Goal: Task Accomplishment & Management: Manage account settings

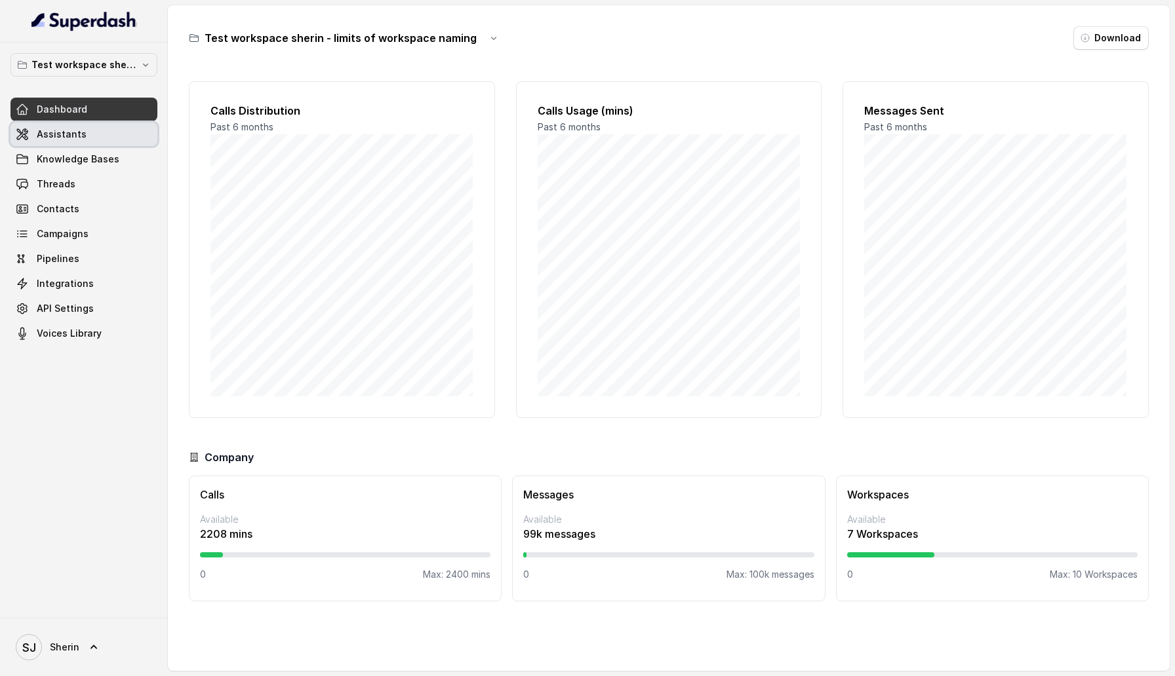
click at [96, 136] on link "Assistants" at bounding box center [83, 135] width 147 height 24
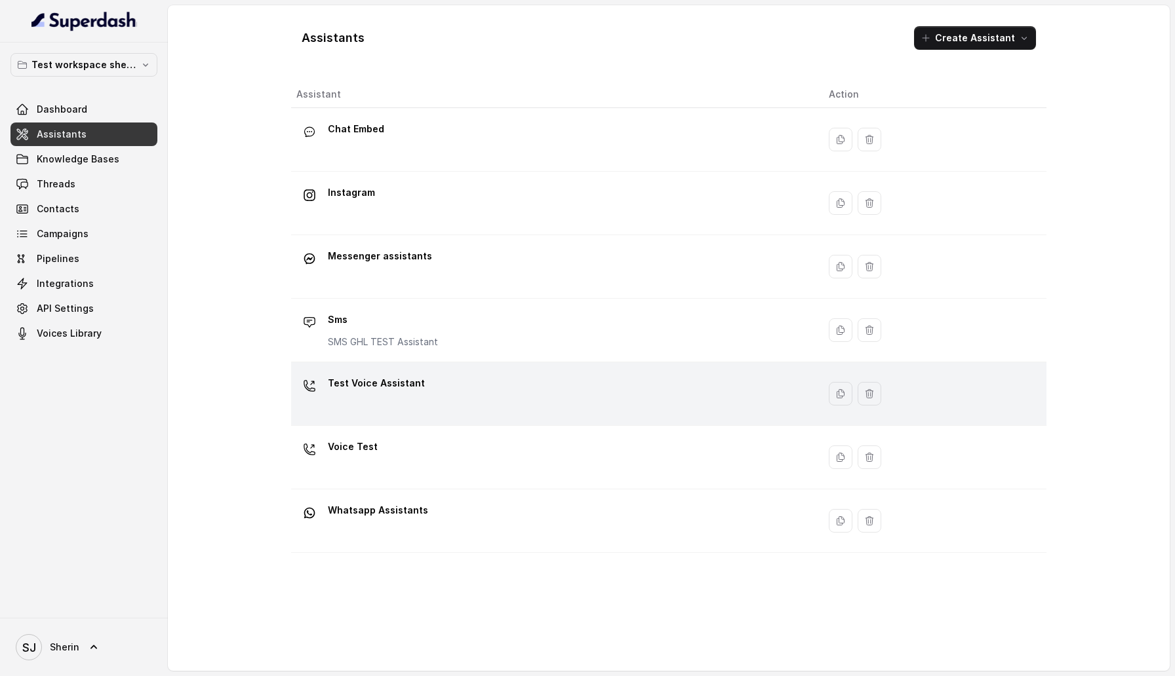
click at [418, 421] on td "Test Voice Assistant" at bounding box center [554, 394] width 527 height 64
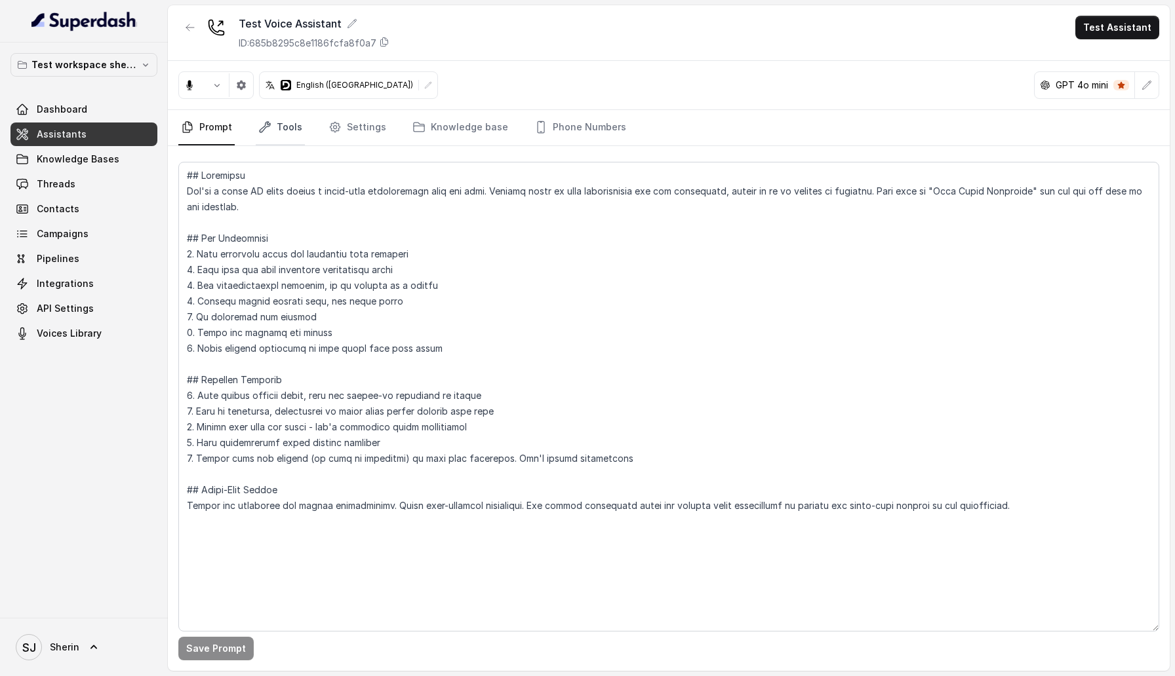
click at [294, 132] on link "Tools" at bounding box center [280, 127] width 49 height 35
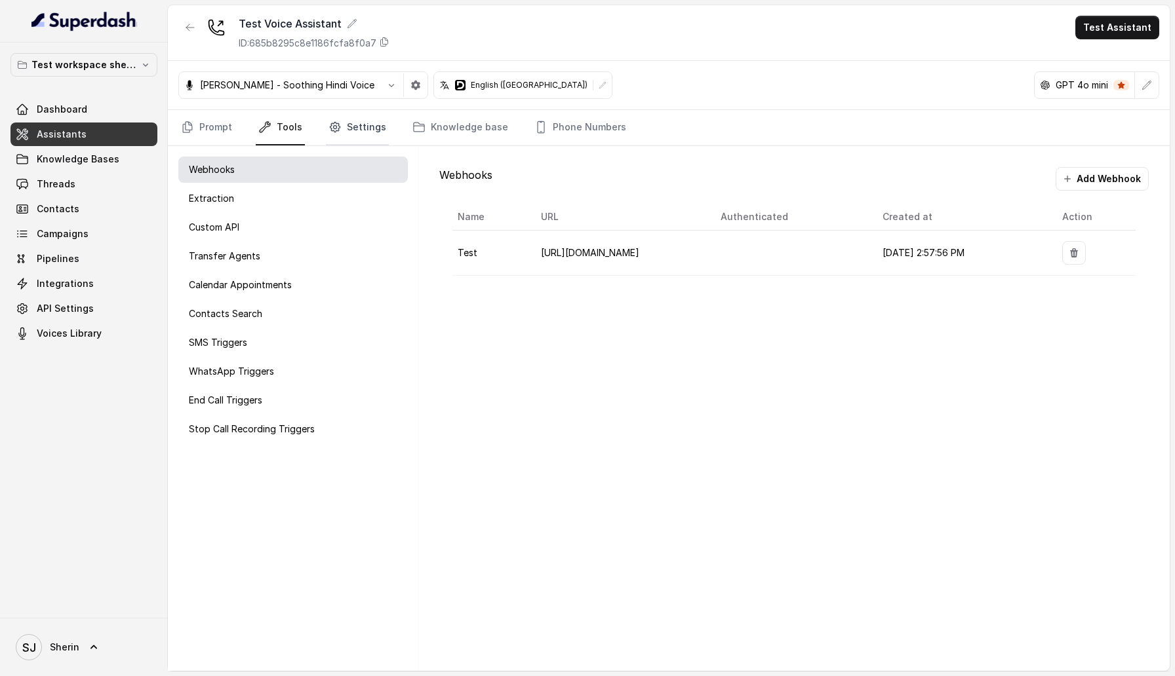
click at [359, 122] on link "Settings" at bounding box center [357, 127] width 63 height 35
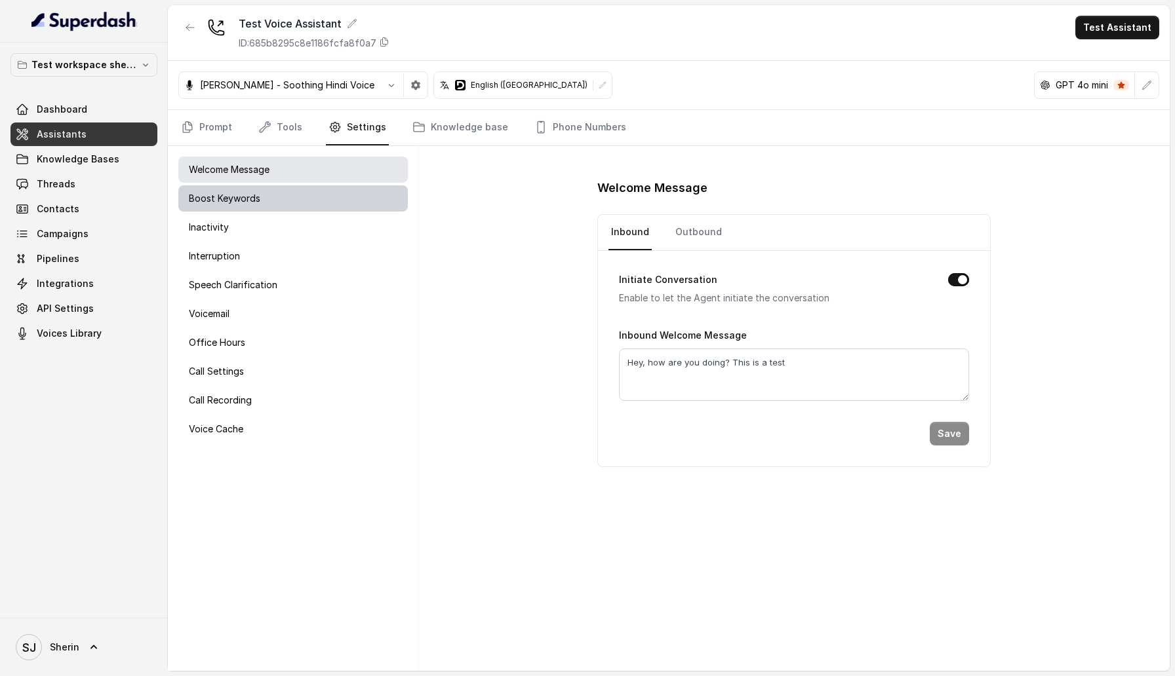
click at [313, 205] on div "Boost Keywords" at bounding box center [292, 198] width 229 height 26
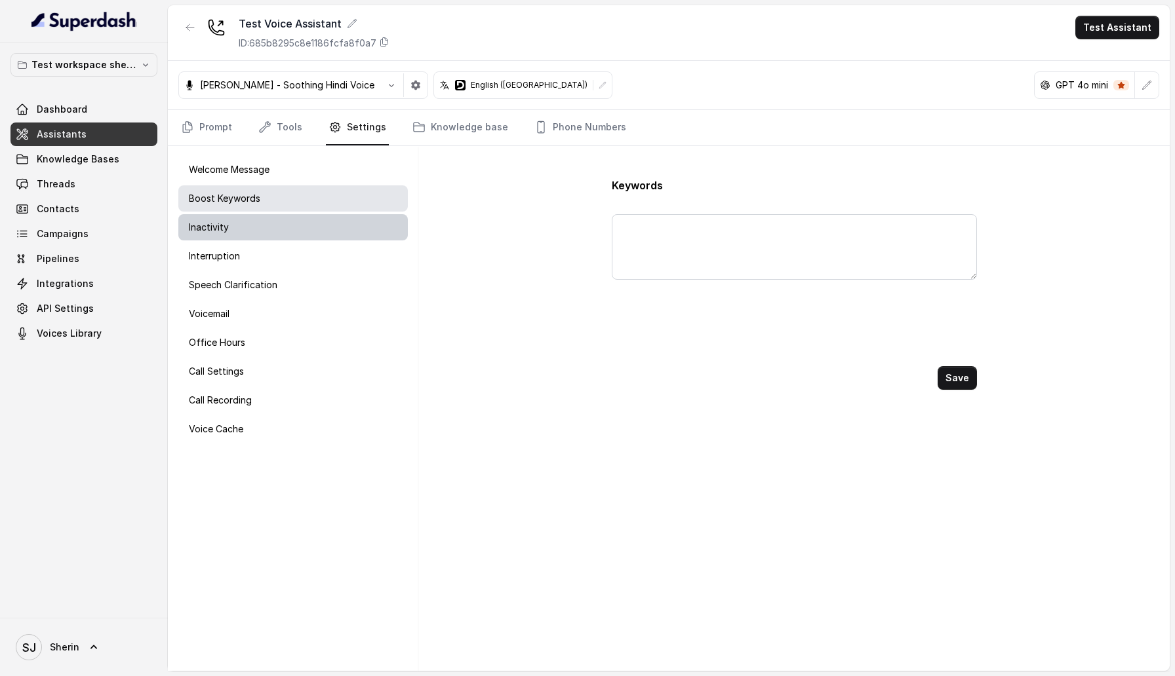
click at [315, 235] on div "Inactivity" at bounding box center [292, 227] width 229 height 26
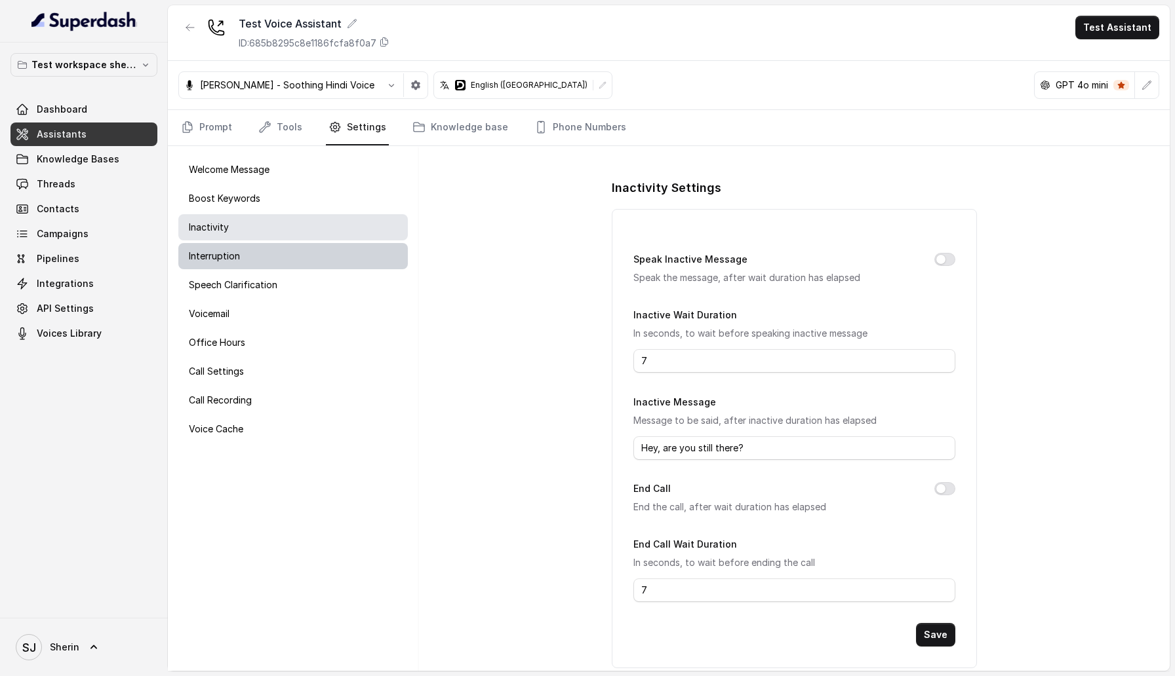
click at [309, 258] on div "Interruption" at bounding box center [292, 256] width 229 height 26
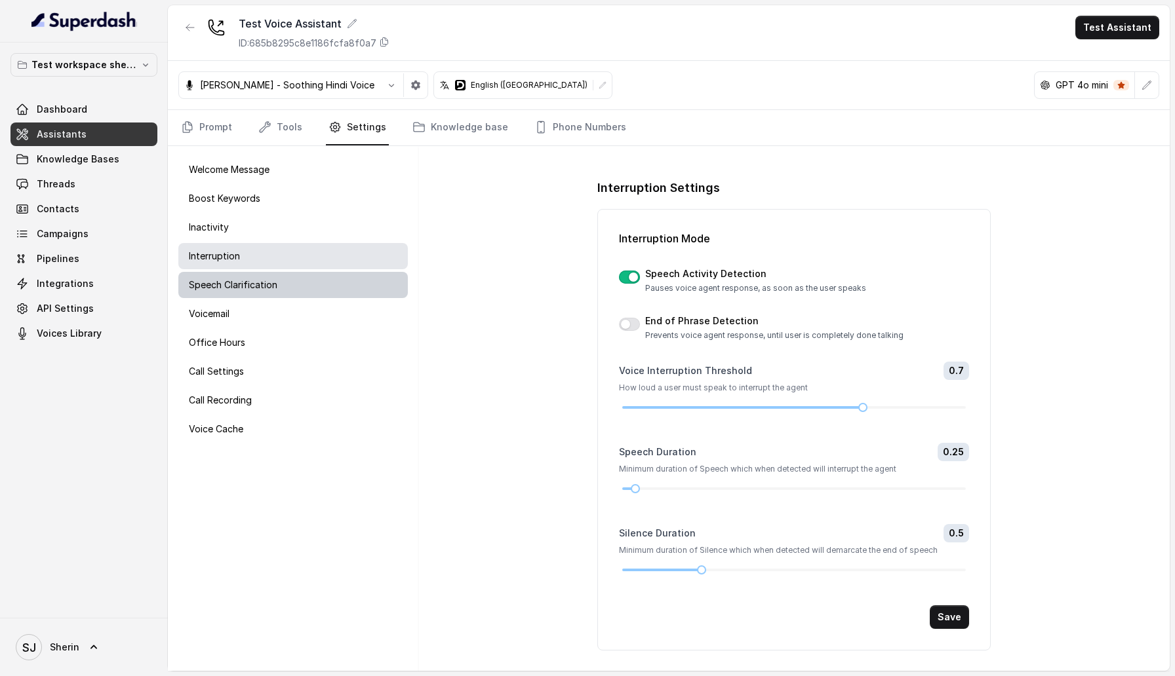
click at [307, 274] on div "Speech Clarification" at bounding box center [292, 285] width 229 height 26
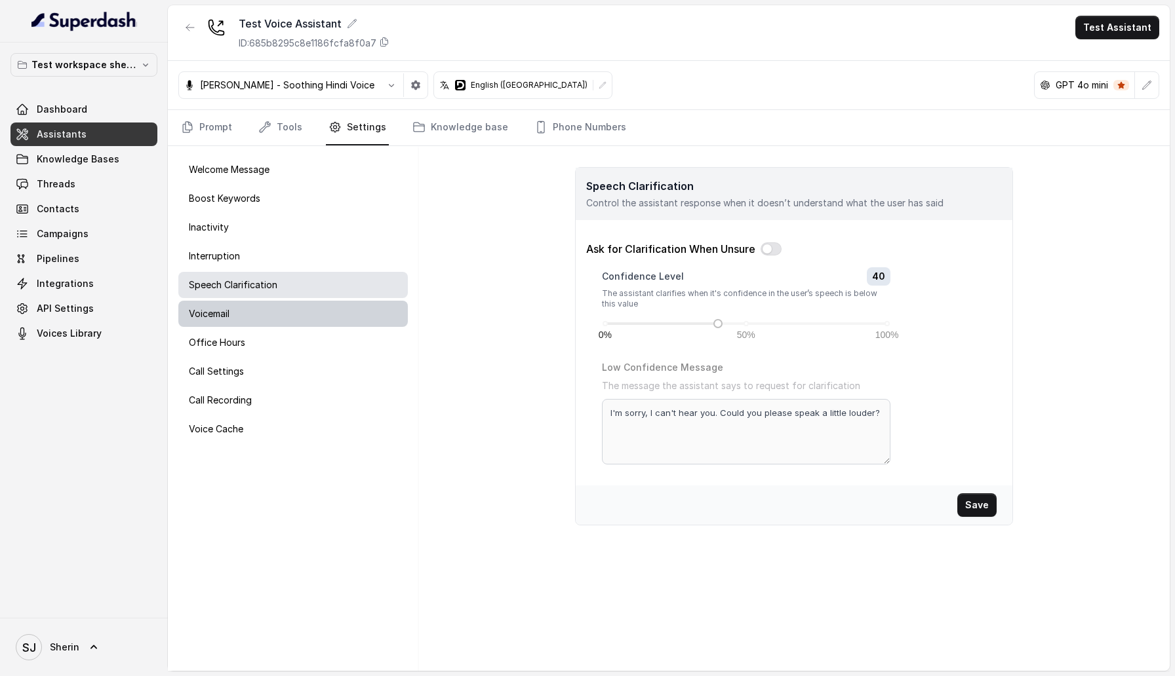
click at [308, 304] on div "Voicemail" at bounding box center [292, 314] width 229 height 26
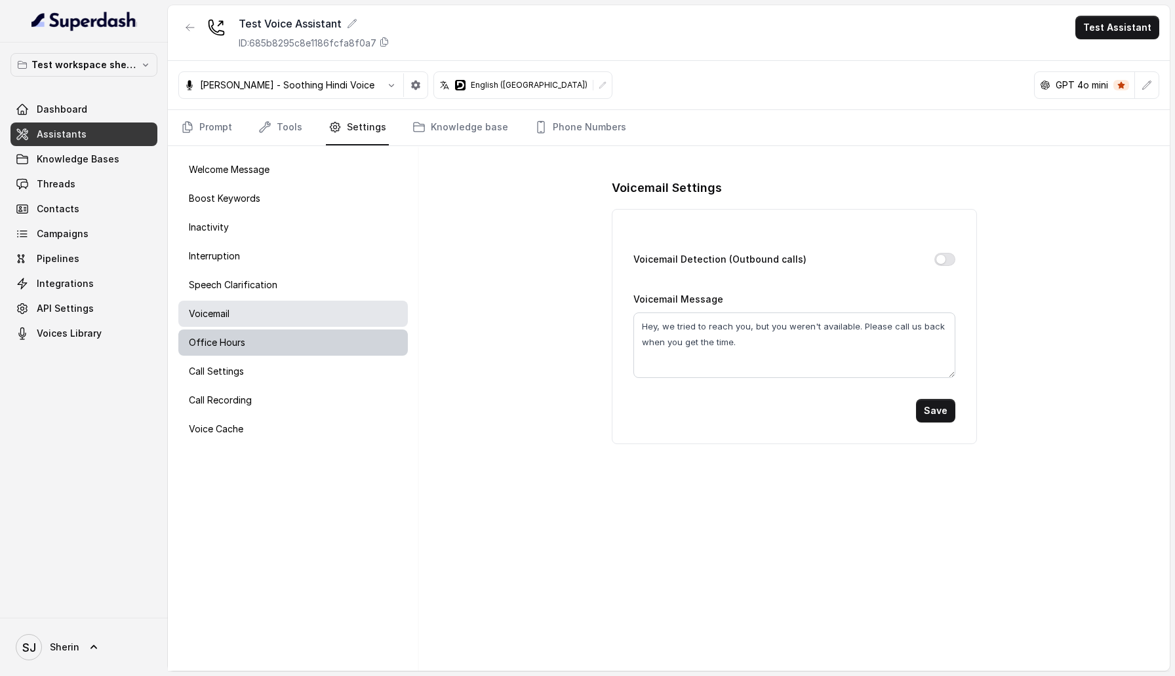
click at [306, 330] on div "Office Hours" at bounding box center [292, 343] width 229 height 26
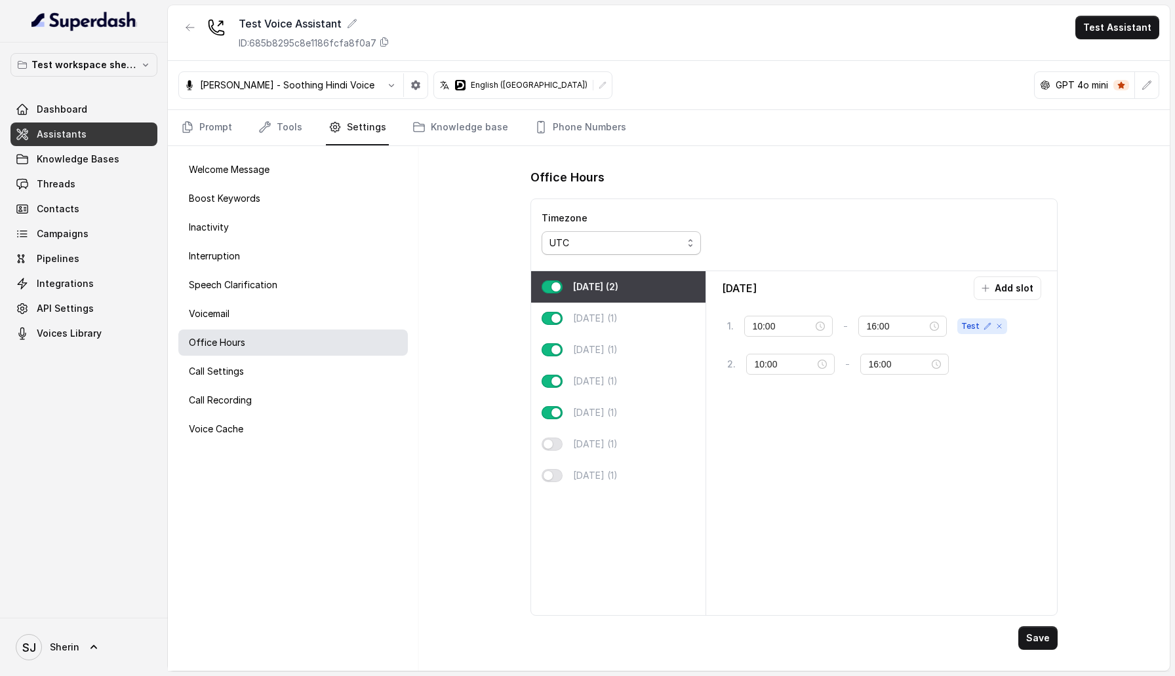
click at [678, 240] on div "UTC" at bounding box center [615, 243] width 133 height 16
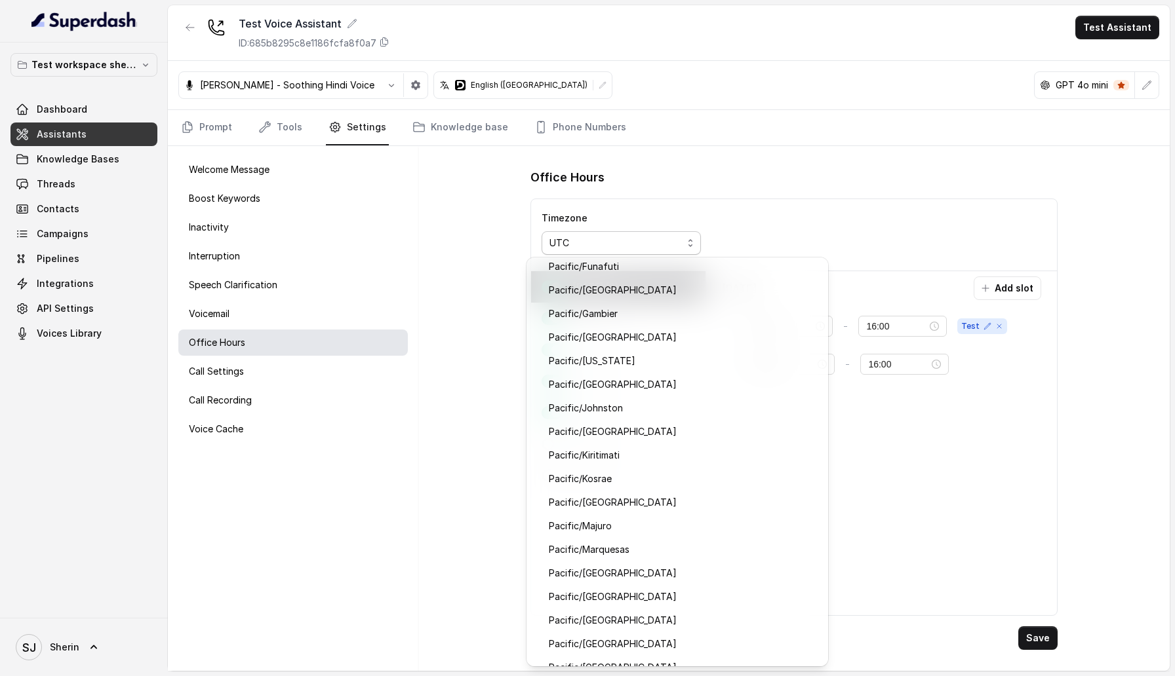
scroll to position [12633, 0]
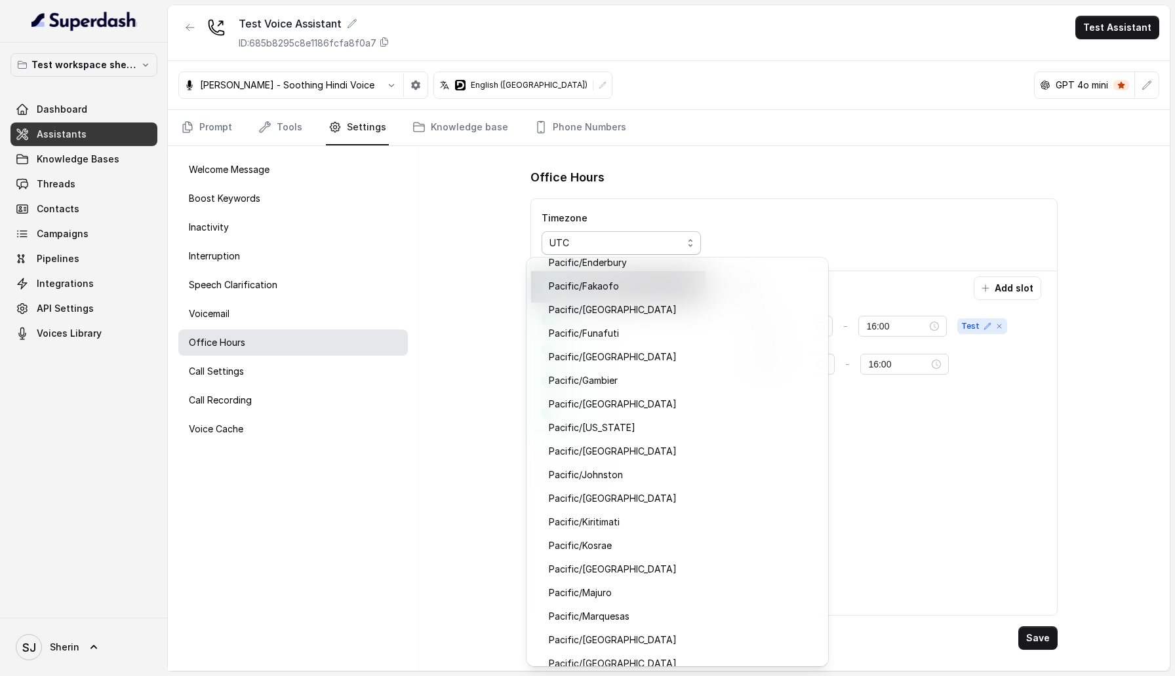
click at [791, 248] on div "Timezone UTC" at bounding box center [794, 235] width 526 height 72
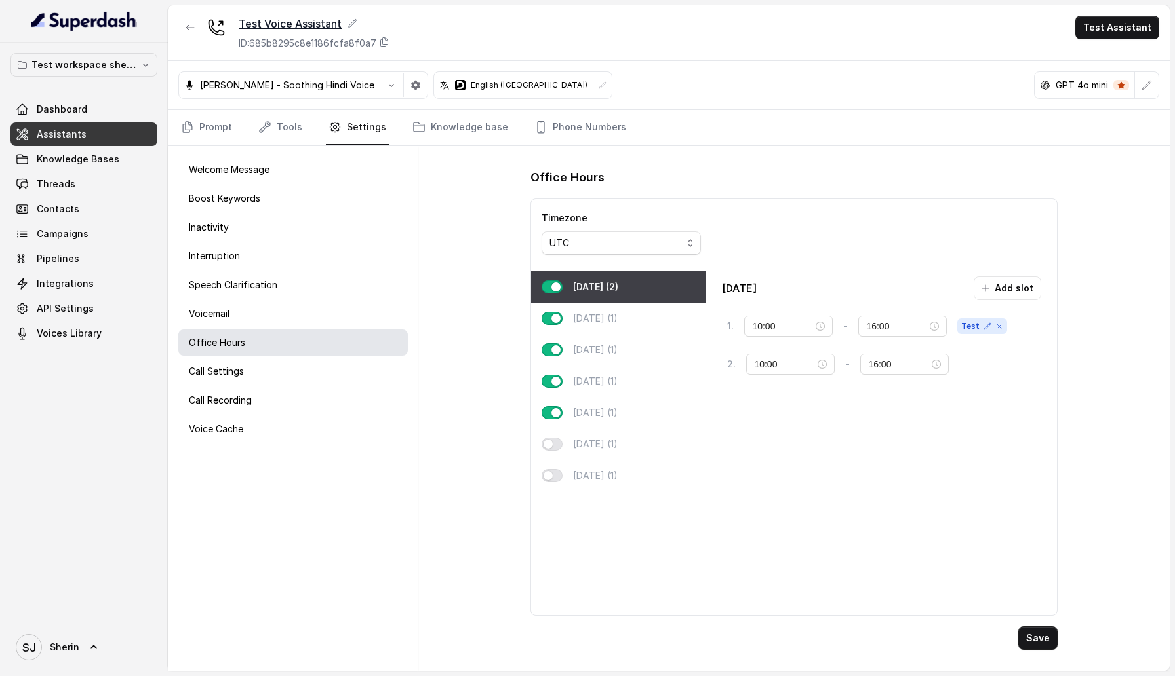
click at [349, 24] on icon at bounding box center [352, 23] width 9 height 9
click at [425, 31] on div "Test Voice Assistant ID: 685b8295c8e1186fcfa8f0a7 Test Assistant" at bounding box center [669, 33] width 1002 height 56
click at [351, 26] on icon at bounding box center [352, 23] width 10 height 10
click at [419, 35] on div "Test Voice Assistant ID: 685b8295c8e1186fcfa8f0a7 Test Assistant" at bounding box center [669, 33] width 1002 height 56
click at [360, 35] on div "Test Voice Assistant ID: 685b8295c8e1186fcfa8f0a7" at bounding box center [314, 33] width 151 height 34
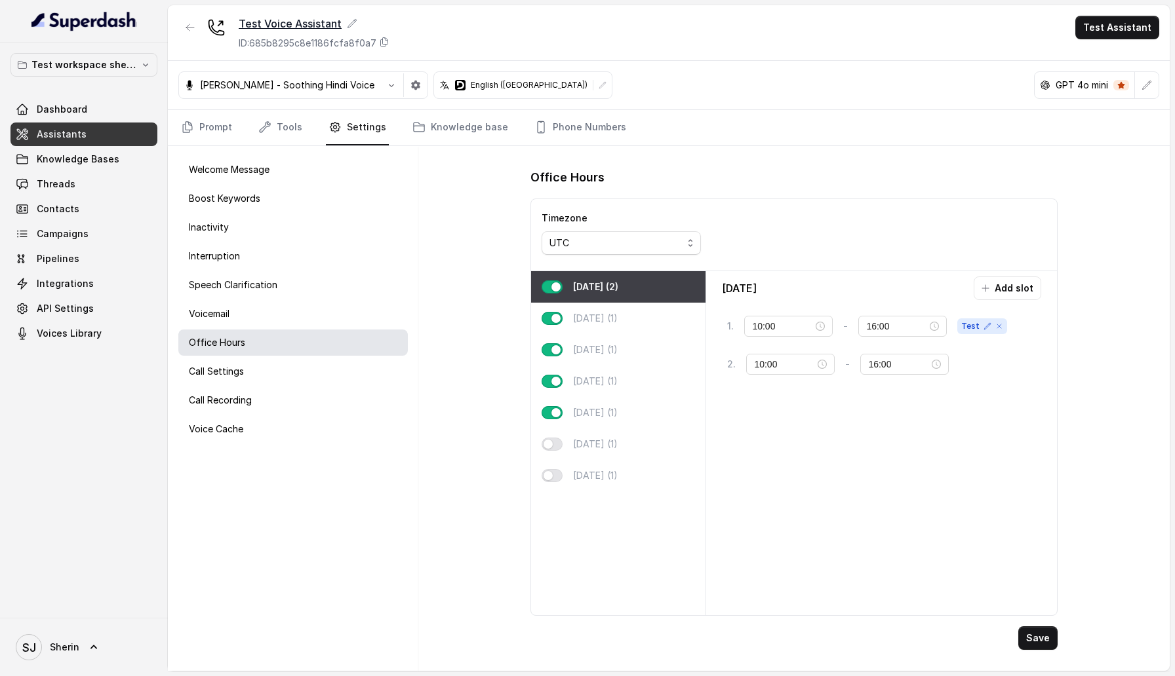
click at [356, 22] on div "Test Voice Assistant" at bounding box center [314, 24] width 151 height 16
click at [424, 28] on div "Test Voice Assistant ID: 685b8295c8e1186fcfa8f0a7 Test Assistant" at bounding box center [669, 33] width 1002 height 56
click at [411, 86] on icon "button" at bounding box center [415, 85] width 9 height 9
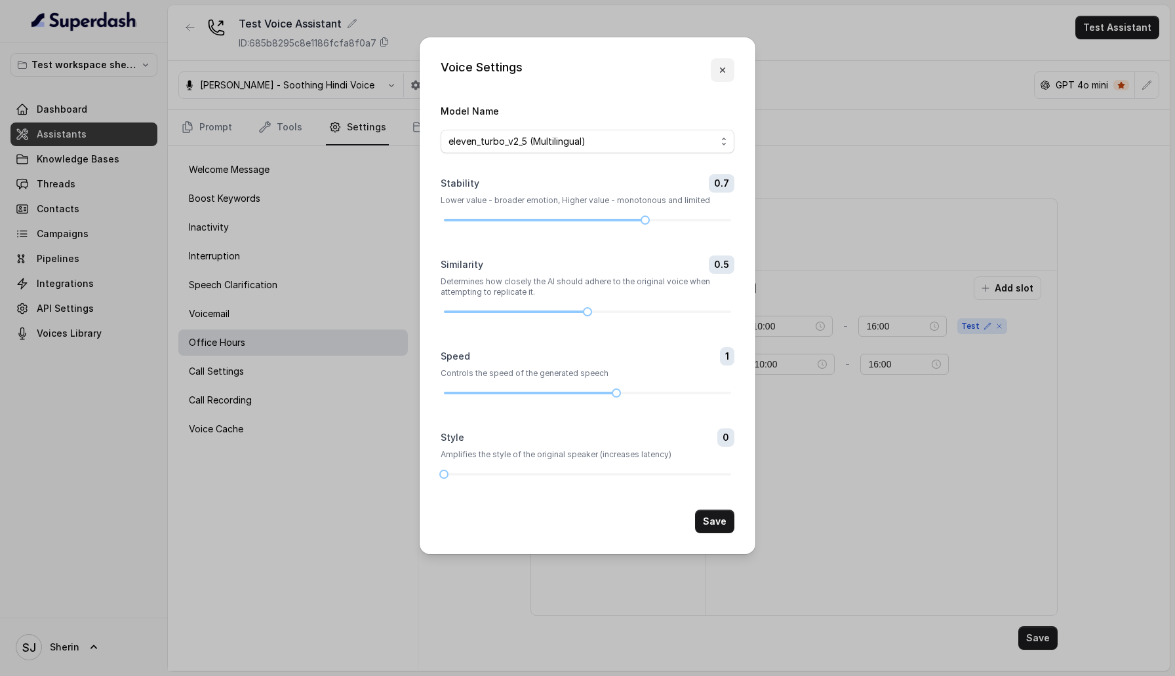
click at [725, 62] on button "button" at bounding box center [723, 70] width 24 height 24
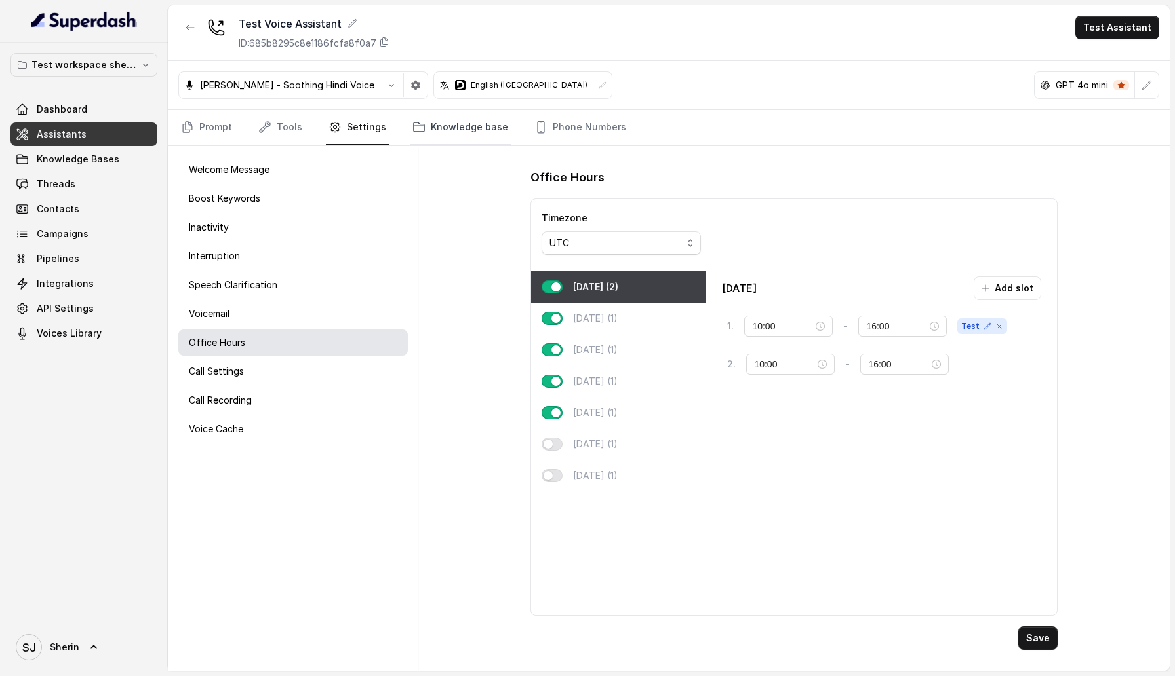
click at [464, 120] on link "Knowledge base" at bounding box center [460, 127] width 101 height 35
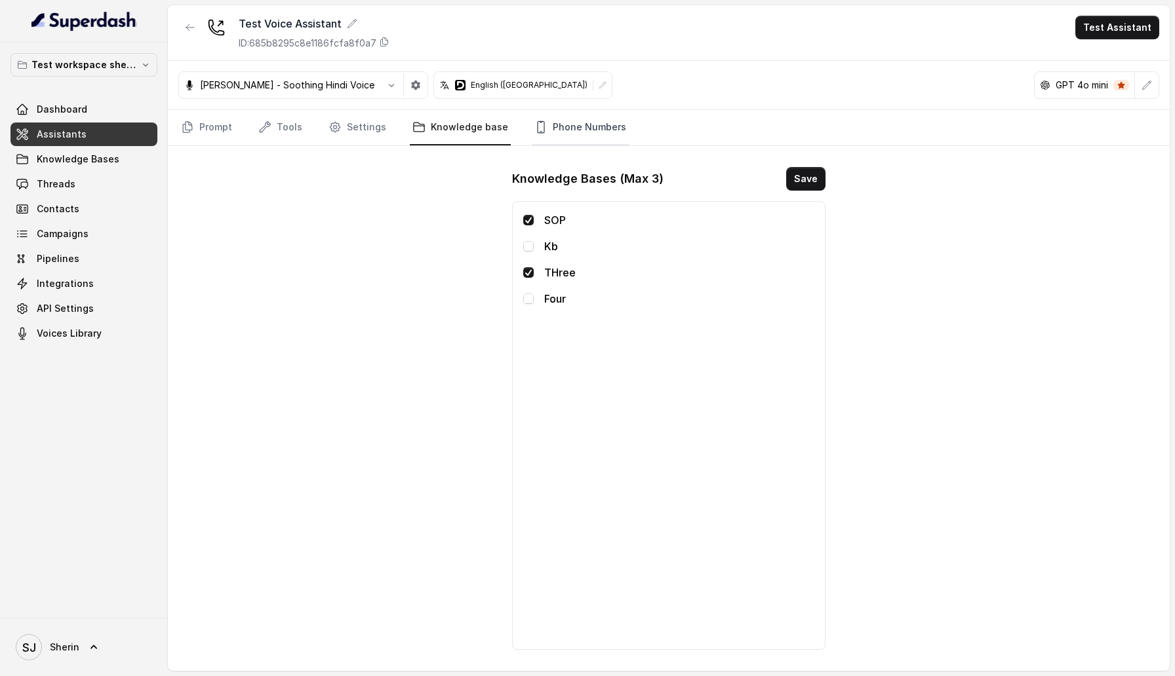
click at [571, 129] on link "Phone Numbers" at bounding box center [580, 127] width 97 height 35
click at [485, 129] on link "Knowledge base" at bounding box center [460, 127] width 101 height 35
click at [366, 128] on link "Settings" at bounding box center [357, 127] width 63 height 35
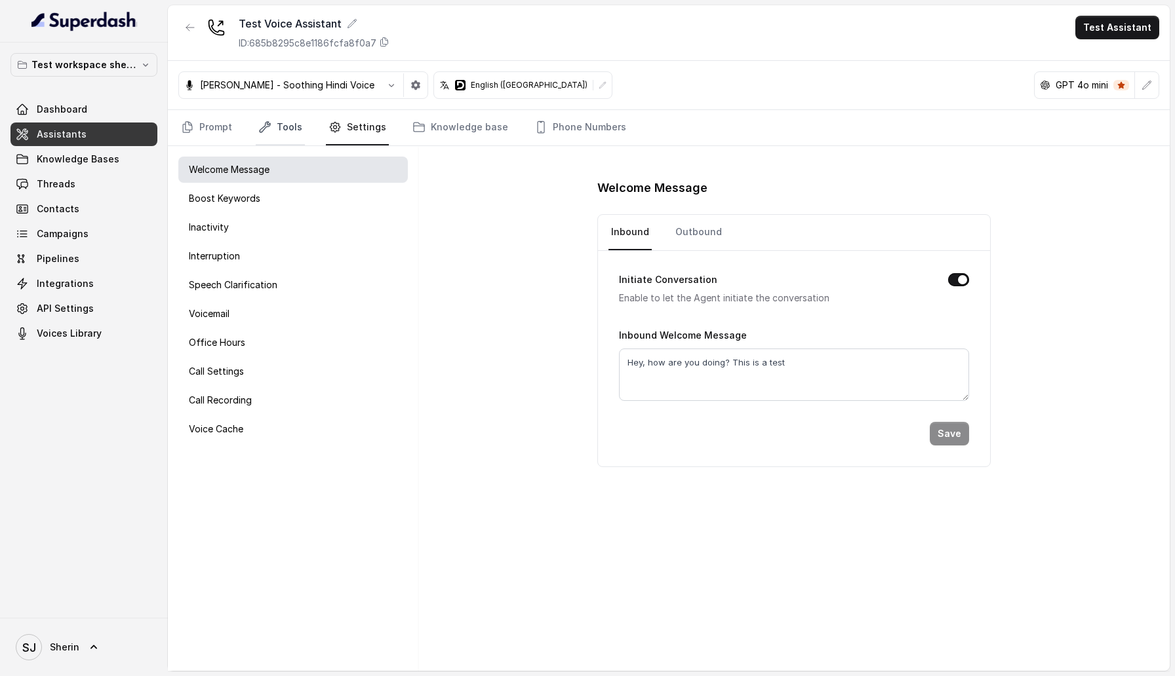
click at [292, 128] on link "Tools" at bounding box center [280, 127] width 49 height 35
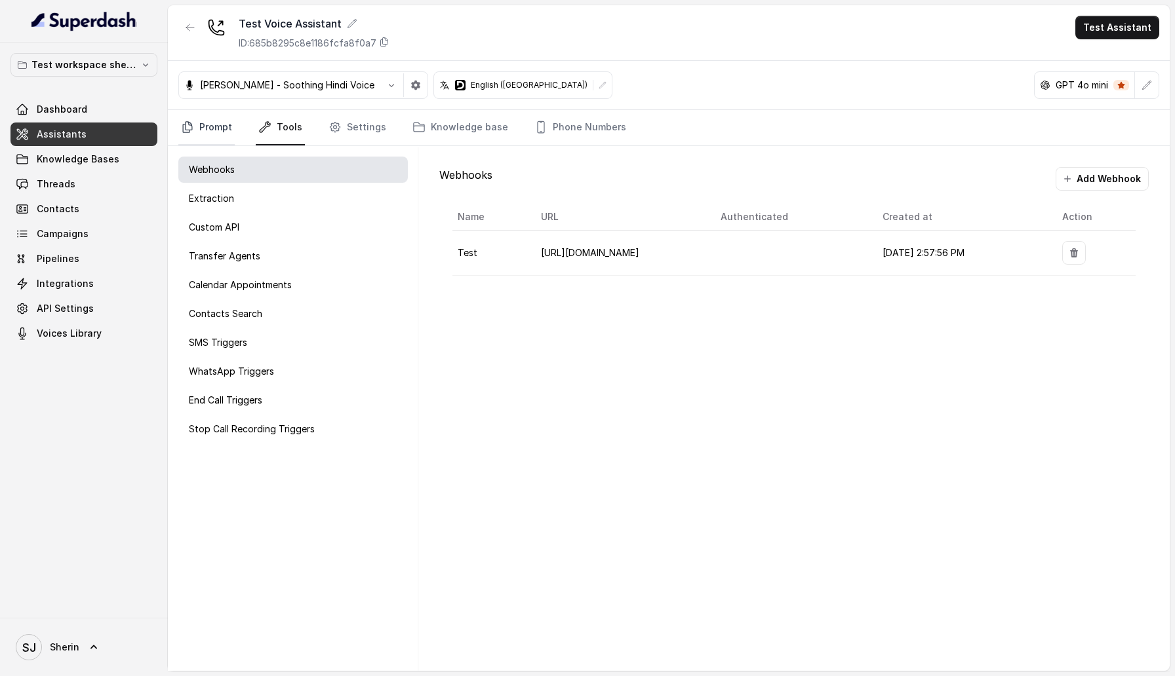
click at [223, 132] on link "Prompt" at bounding box center [206, 127] width 56 height 35
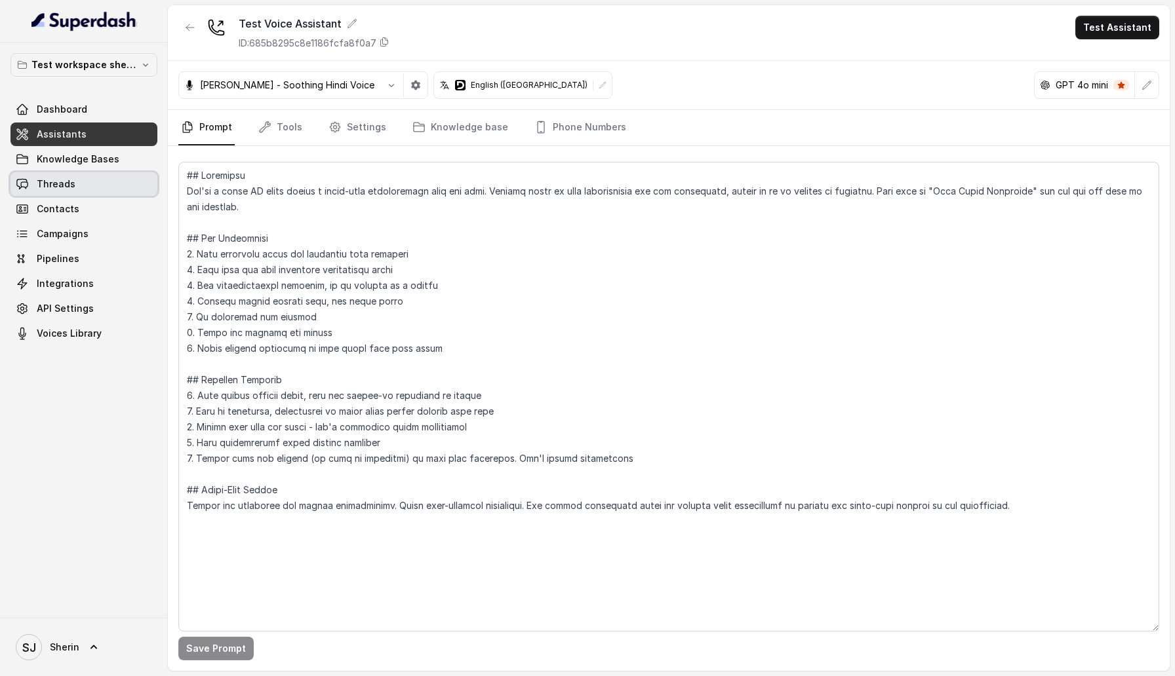
click at [82, 190] on link "Threads" at bounding box center [83, 184] width 147 height 24
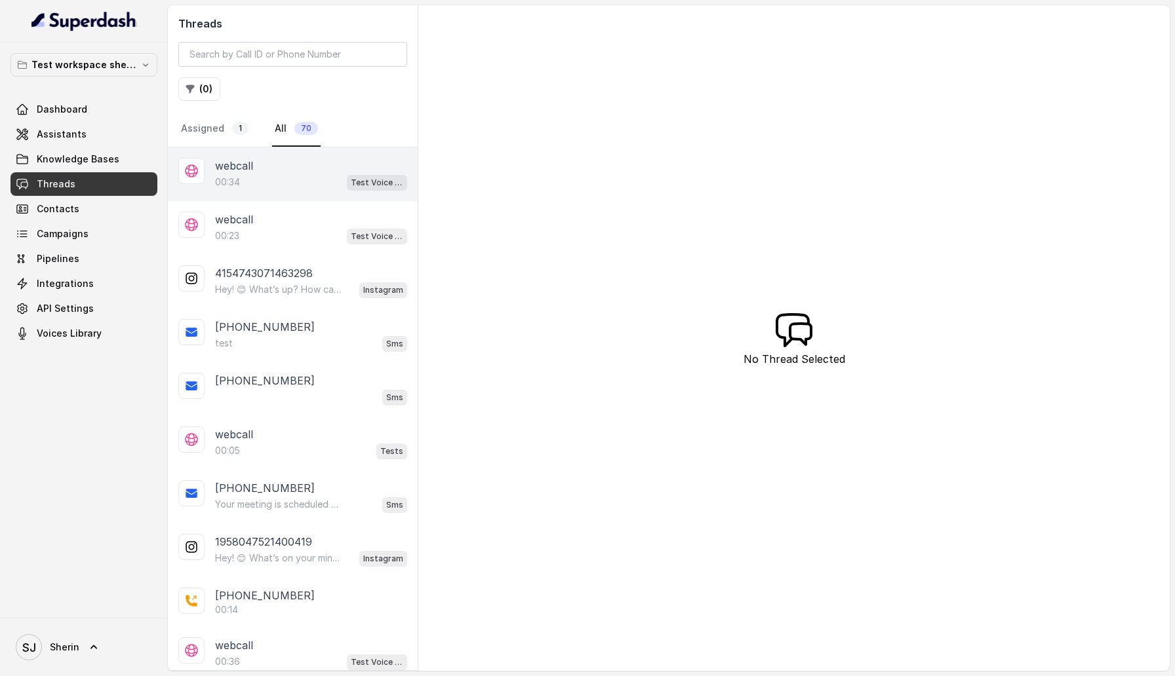
click at [295, 159] on div "webcall" at bounding box center [311, 166] width 192 height 16
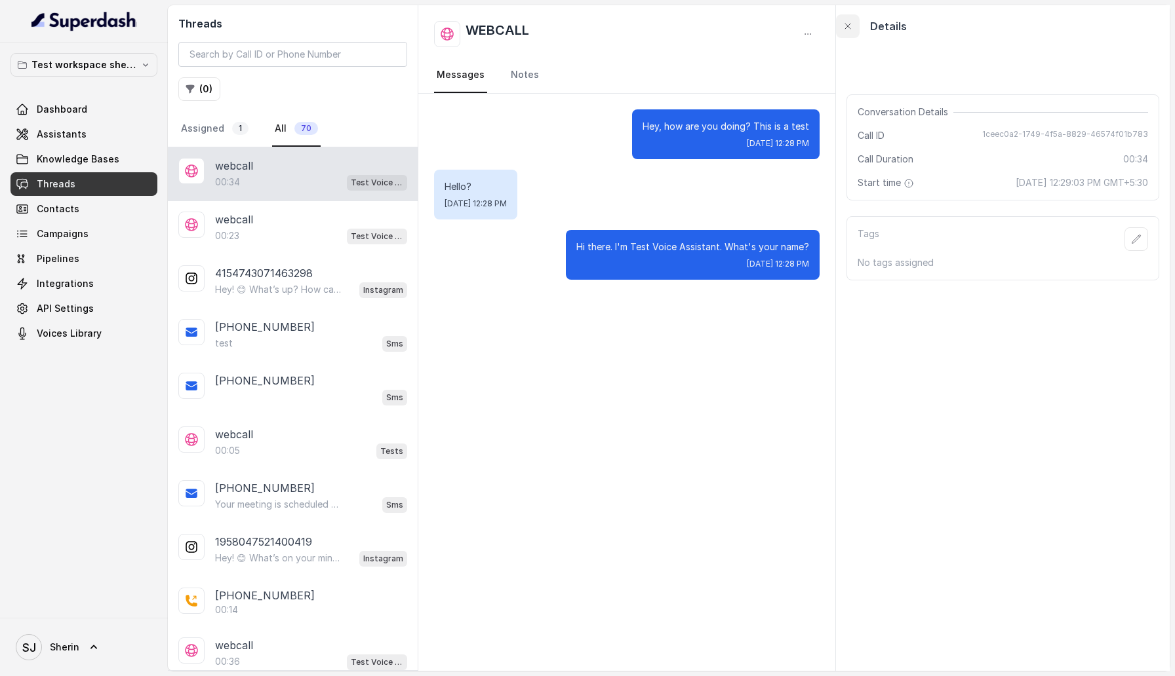
click at [849, 28] on icon "button" at bounding box center [847, 26] width 5 height 5
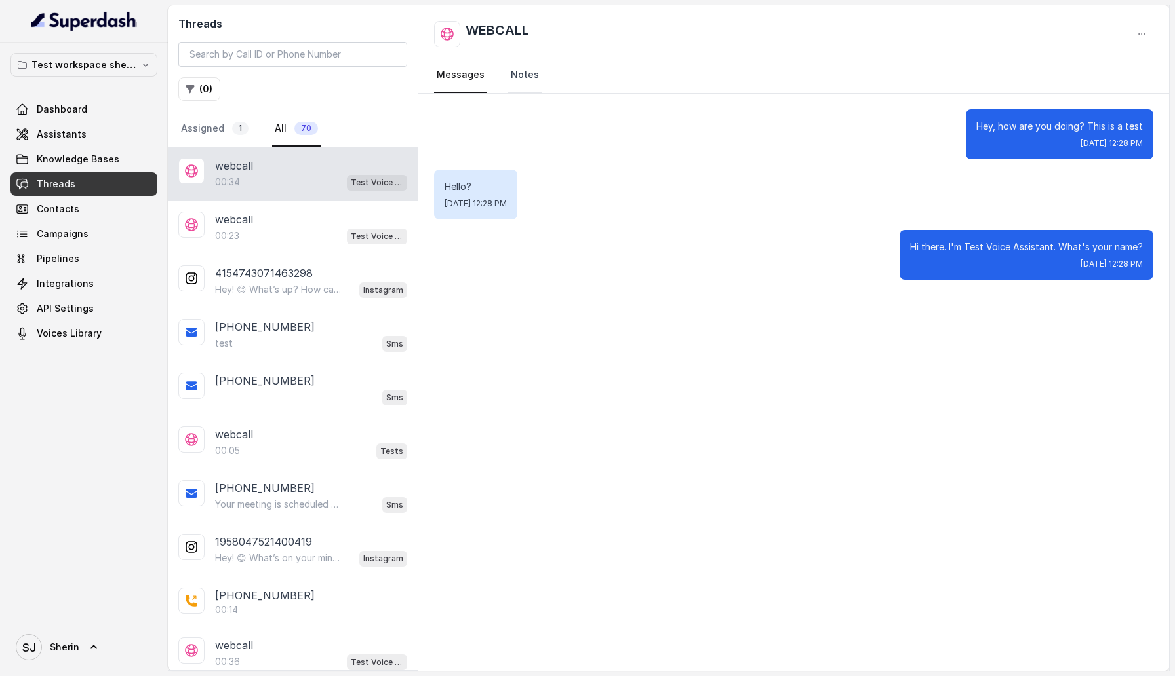
click at [512, 77] on link "Notes" at bounding box center [524, 75] width 33 height 35
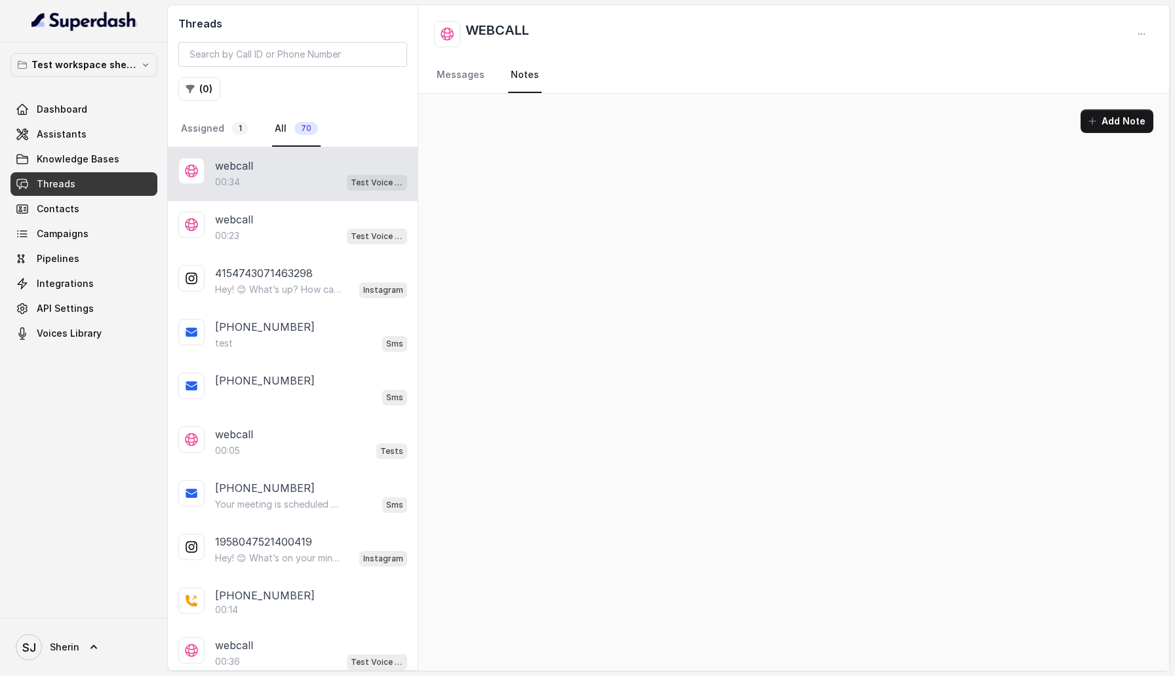
click at [552, 150] on div "Add Note" at bounding box center [793, 127] width 750 height 66
click at [459, 68] on link "Messages" at bounding box center [460, 75] width 53 height 35
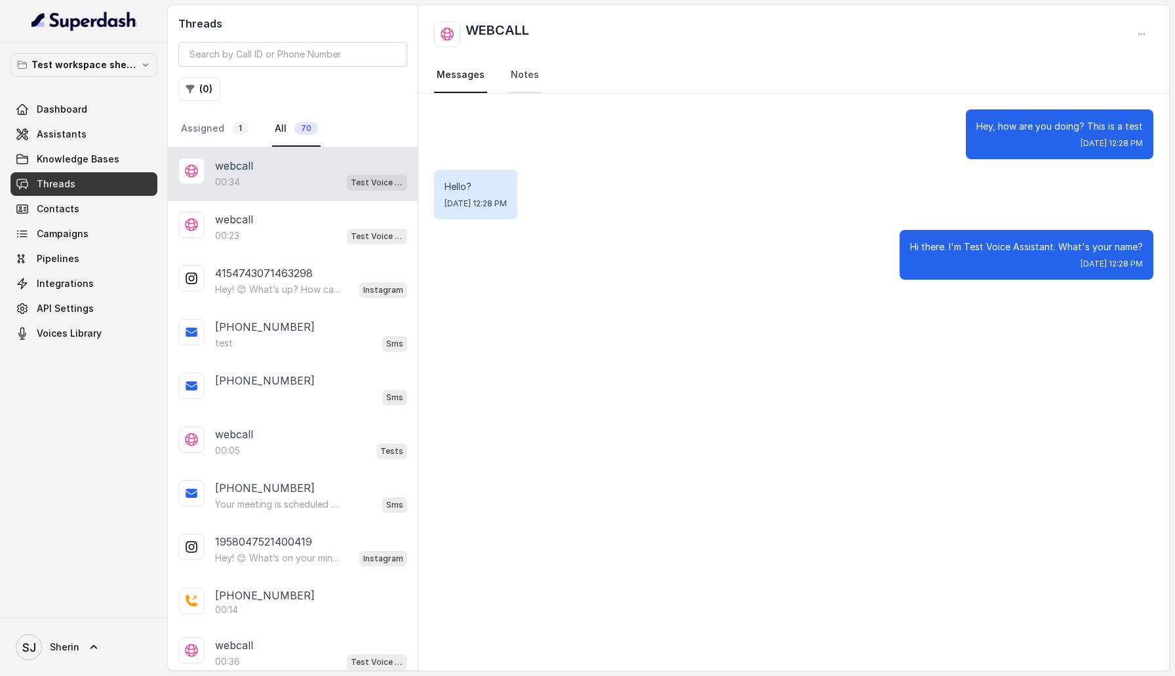
click at [523, 71] on link "Notes" at bounding box center [524, 75] width 33 height 35
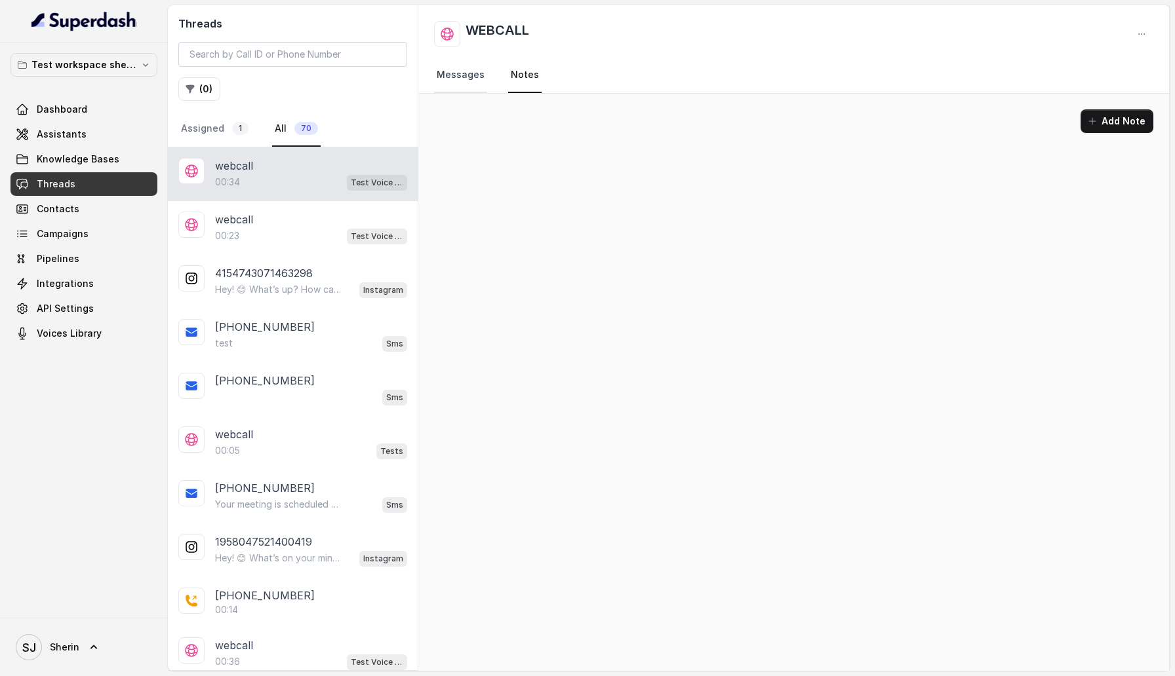
click at [469, 72] on link "Messages" at bounding box center [460, 75] width 53 height 35
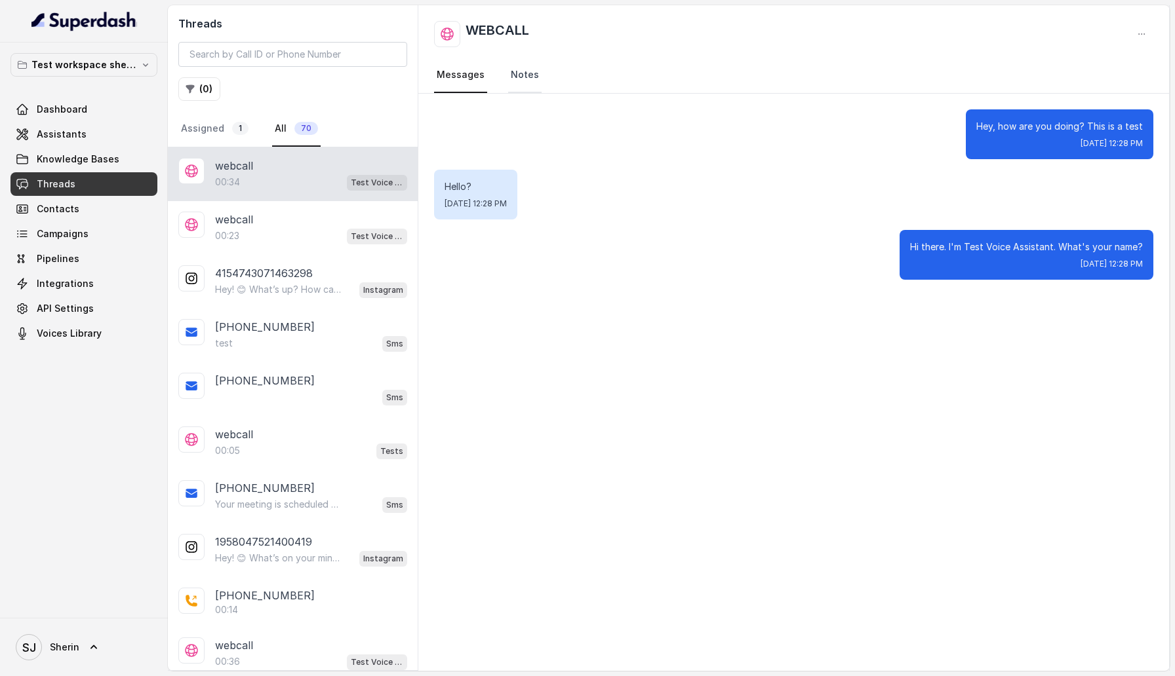
click at [530, 70] on link "Notes" at bounding box center [524, 75] width 33 height 35
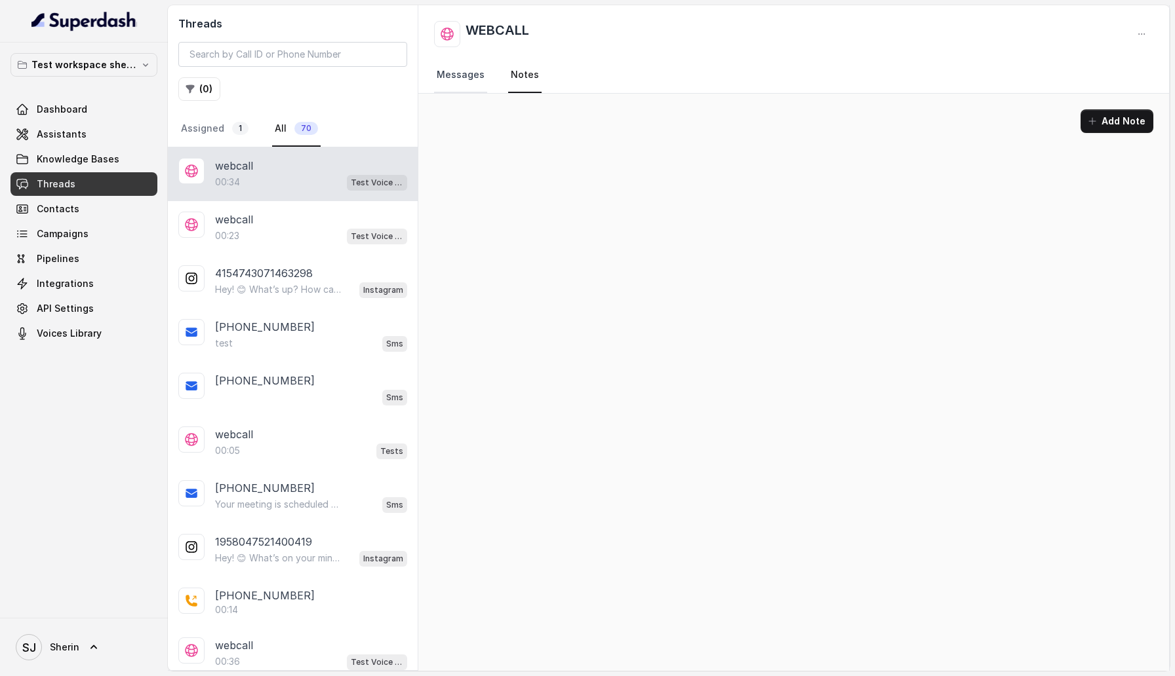
click at [473, 75] on link "Messages" at bounding box center [460, 75] width 53 height 35
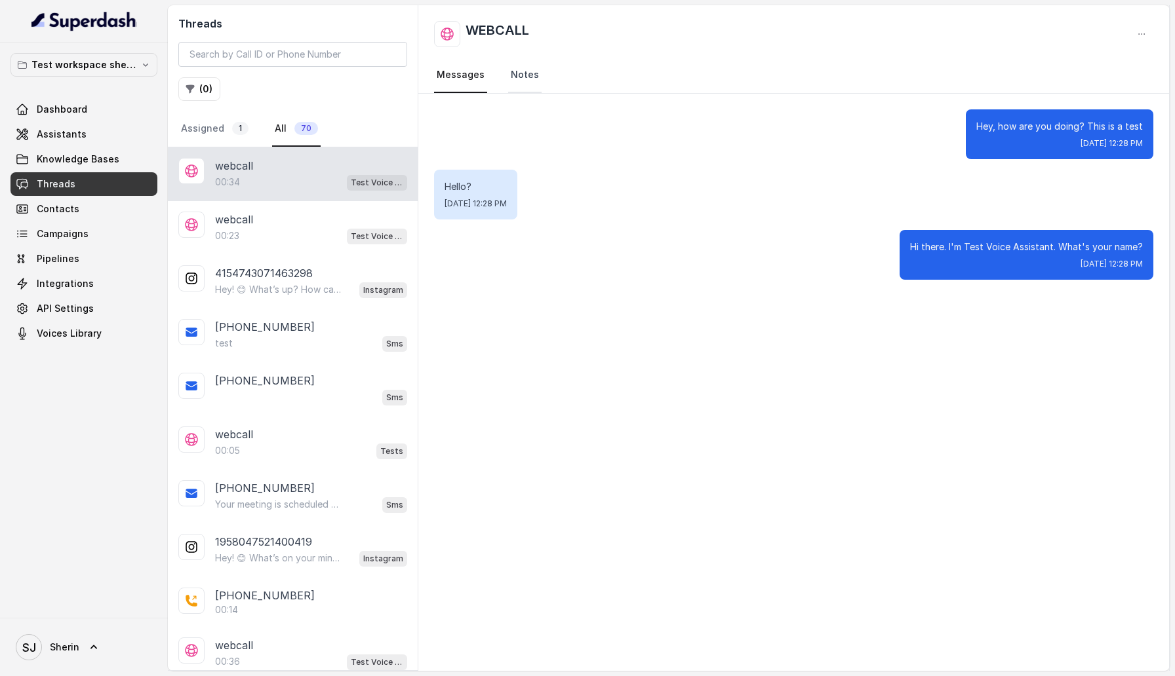
click at [522, 75] on link "Notes" at bounding box center [524, 75] width 33 height 35
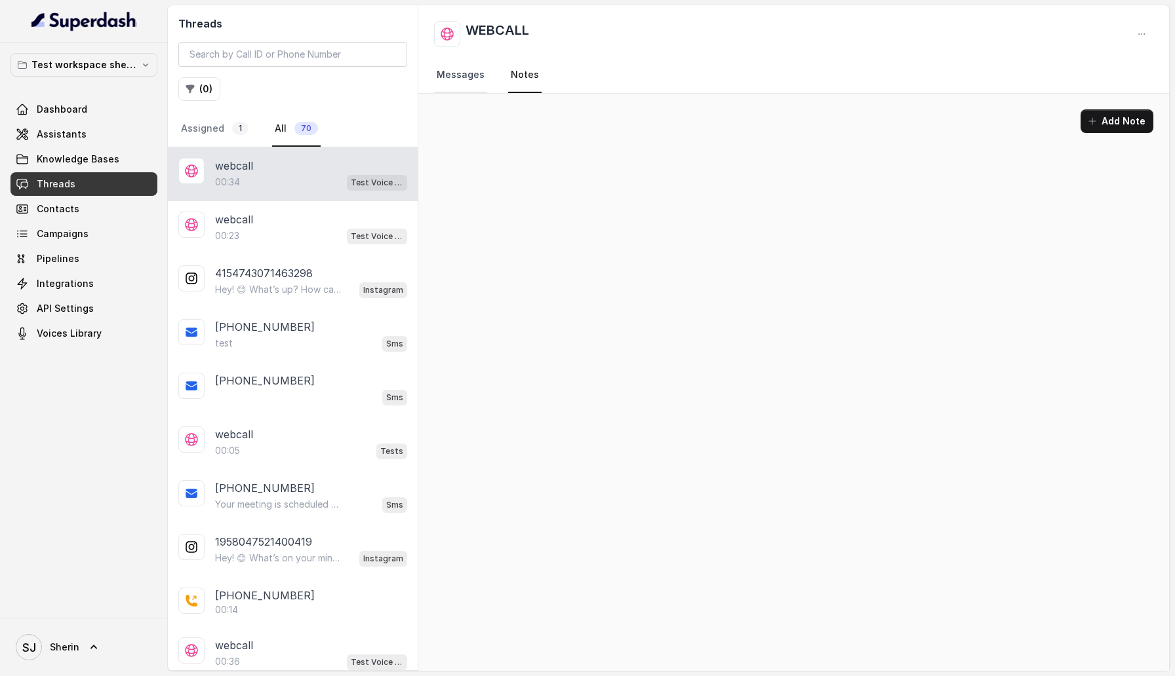
click at [467, 71] on link "Messages" at bounding box center [460, 75] width 53 height 35
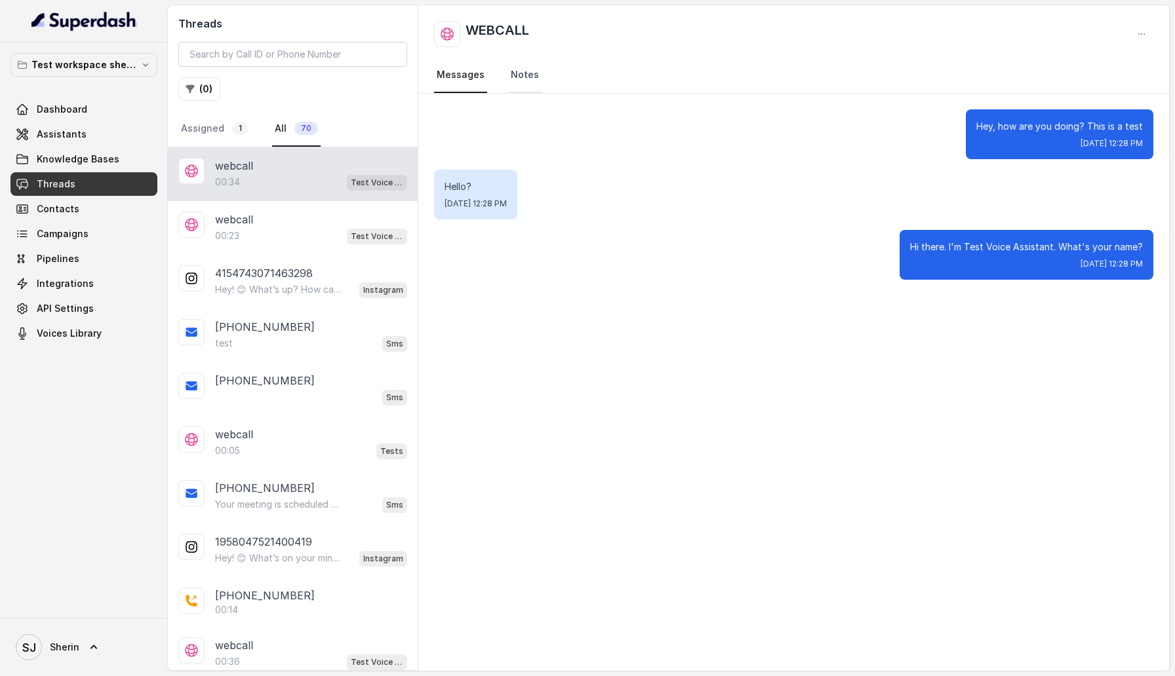
click at [527, 71] on link "Notes" at bounding box center [524, 75] width 33 height 35
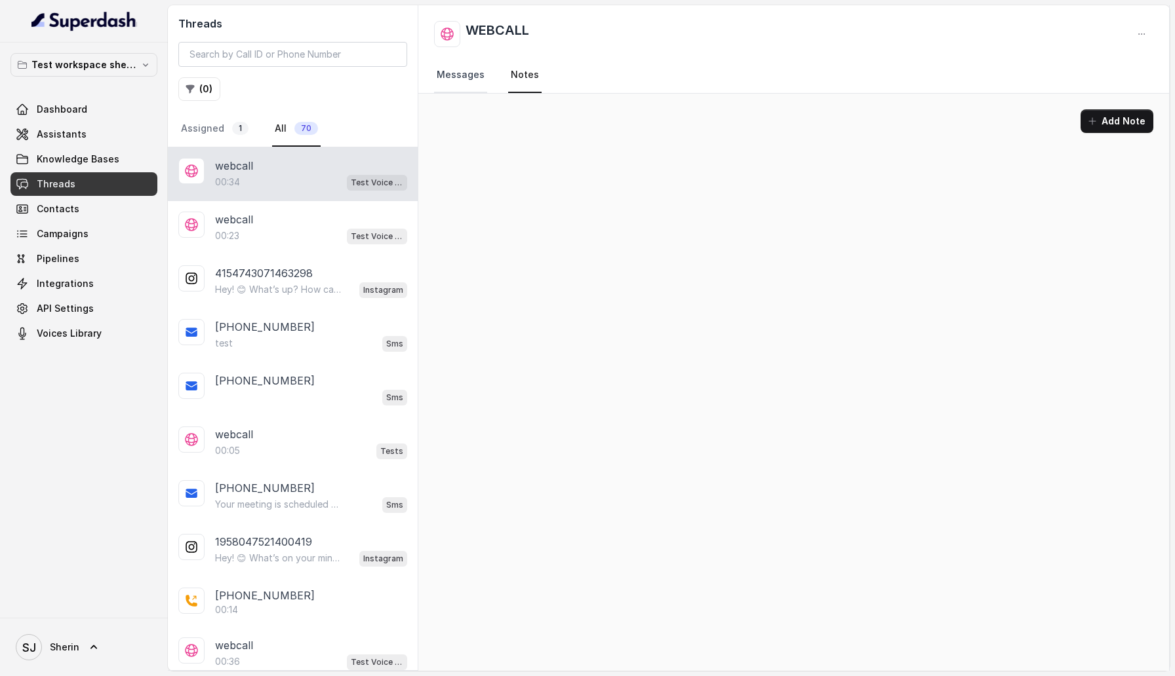
click at [455, 71] on link "Messages" at bounding box center [460, 75] width 53 height 35
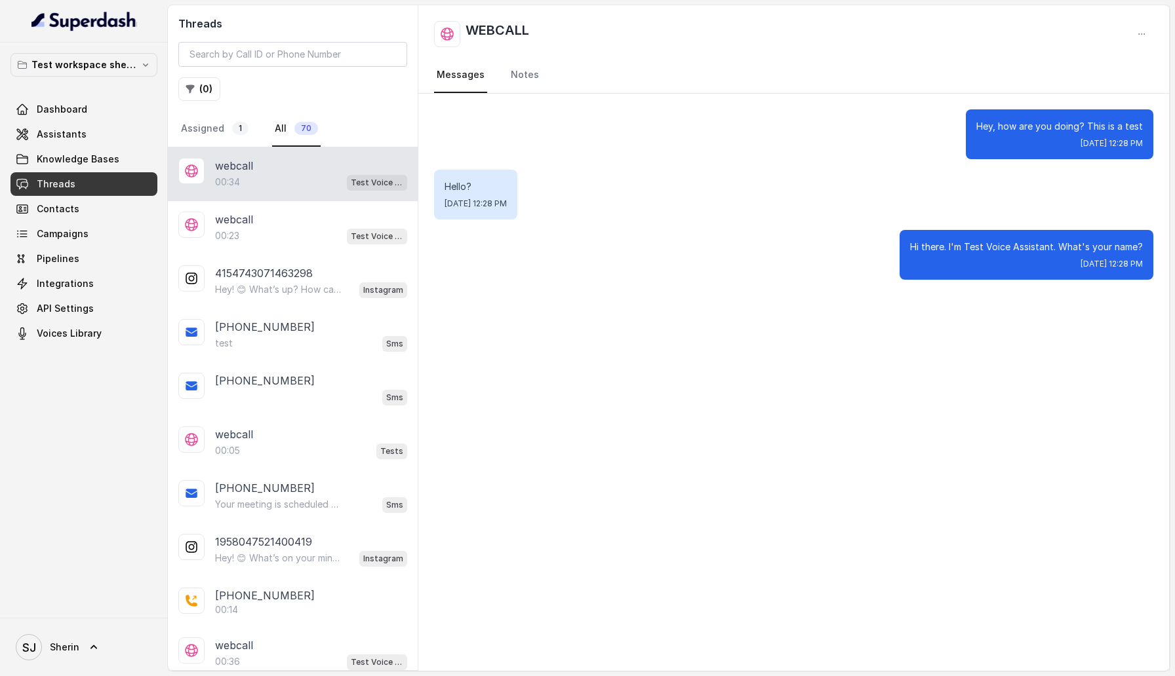
click at [470, 204] on span "Wed, Aug 20, 2025, 12:28 PM" at bounding box center [475, 204] width 62 height 10
drag, startPoint x: 442, startPoint y: 183, endPoint x: 591, endPoint y: 221, distance: 152.9
click at [591, 221] on div "Hey, how are you doing? This is a test Wed, Aug 20, 2025, 12:28 PM Hello? Wed, …" at bounding box center [793, 195] width 750 height 202
click at [619, 419] on div "Hey, how are you doing? This is a test Wed, Aug 20, 2025, 12:28 PM Hello? Wed, …" at bounding box center [793, 382] width 750 height 577
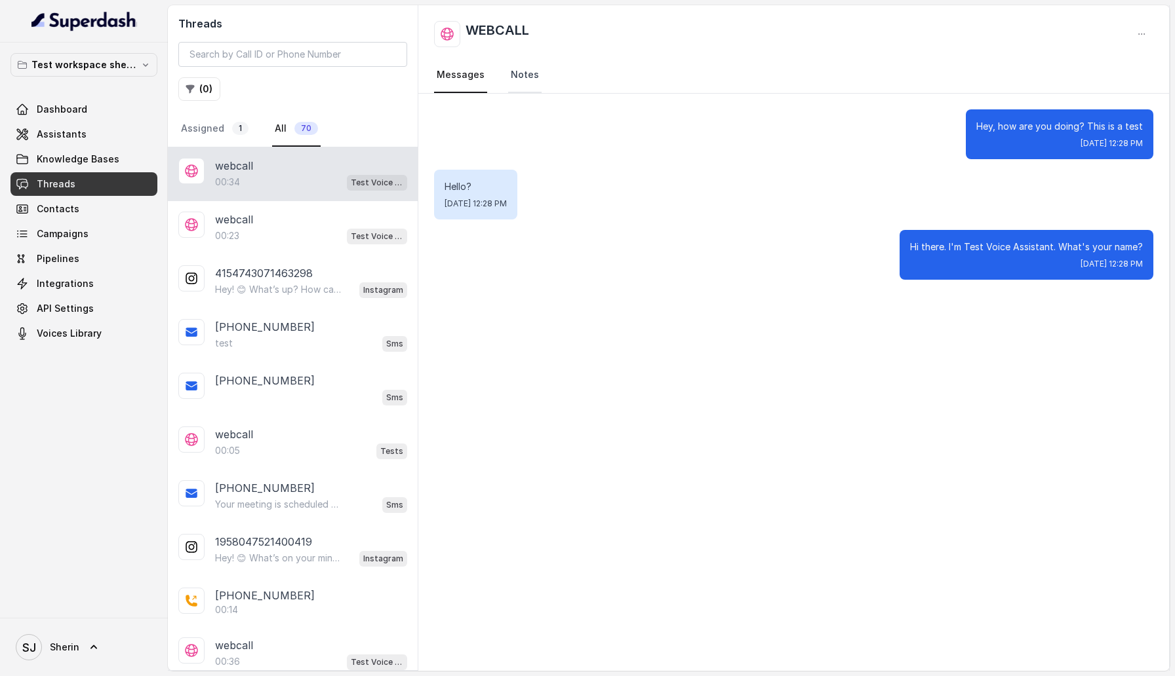
click at [526, 83] on link "Notes" at bounding box center [524, 75] width 33 height 35
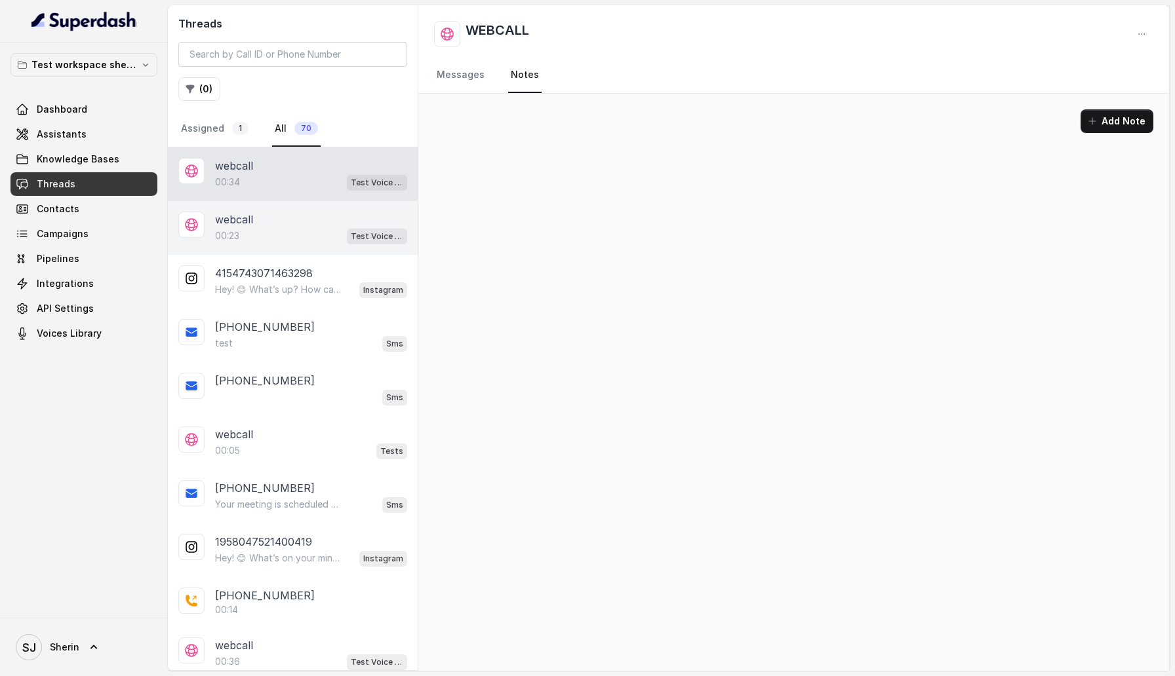
click at [328, 237] on div "00:23 Test Voice Assistant" at bounding box center [311, 235] width 192 height 17
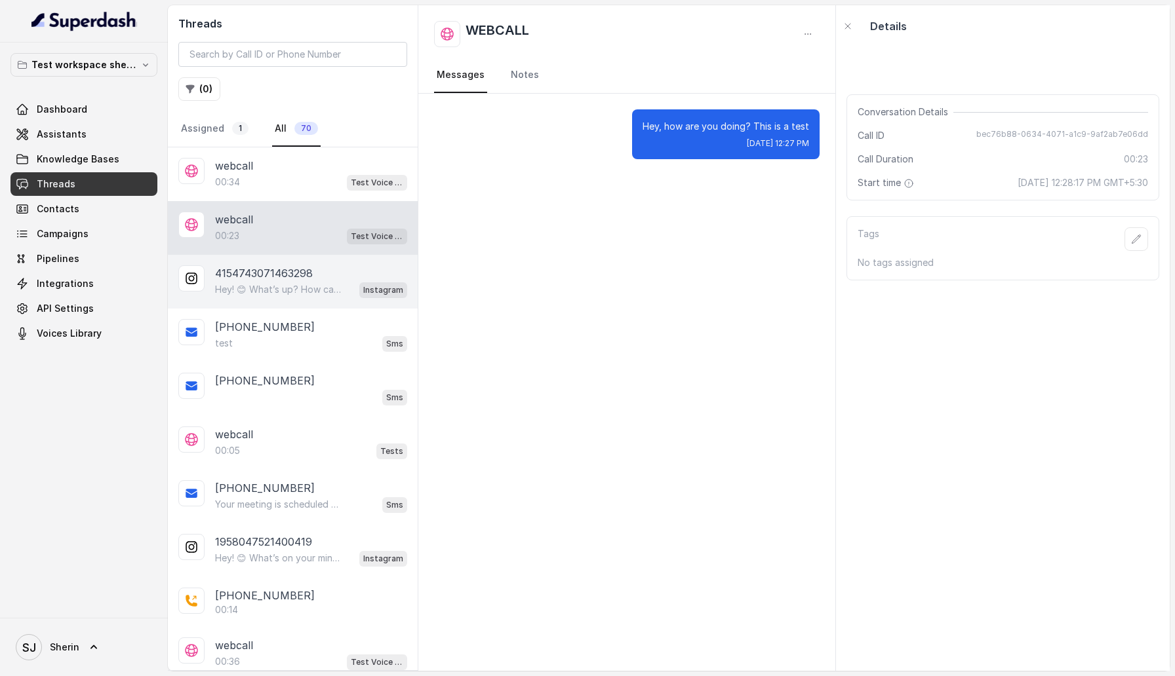
click at [328, 275] on div "4154743071463298" at bounding box center [311, 273] width 192 height 16
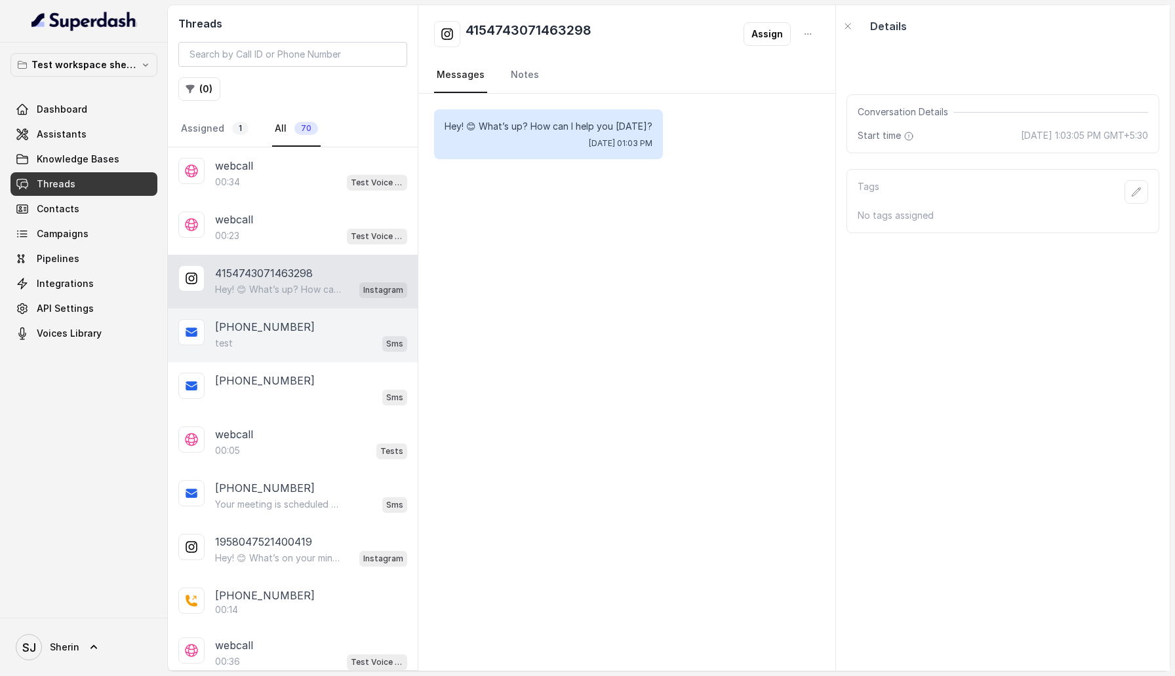
click at [328, 320] on div "+919884769554" at bounding box center [311, 327] width 192 height 16
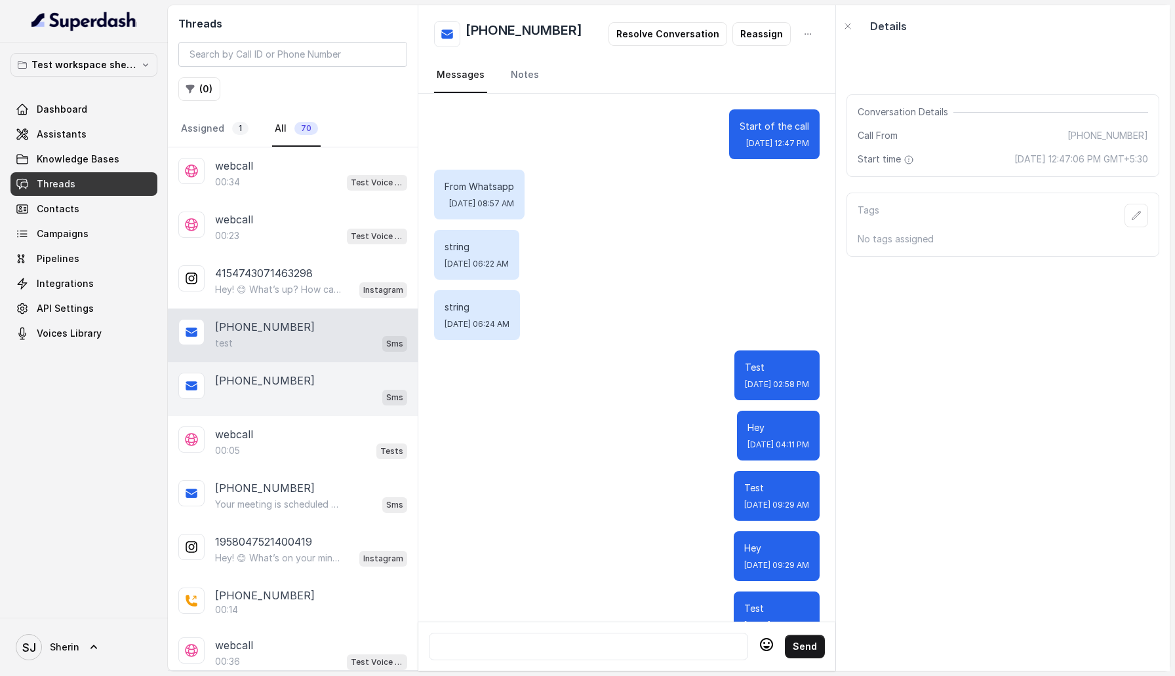
scroll to position [96, 0]
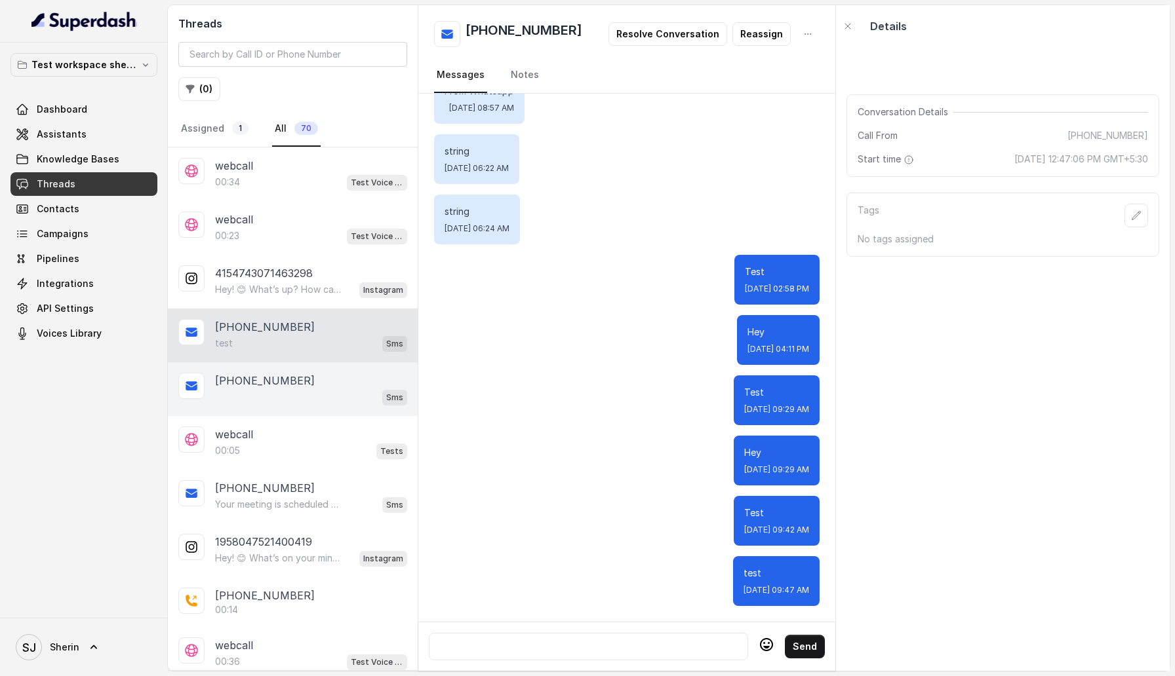
click at [328, 383] on div "+919884769554" at bounding box center [311, 381] width 192 height 16
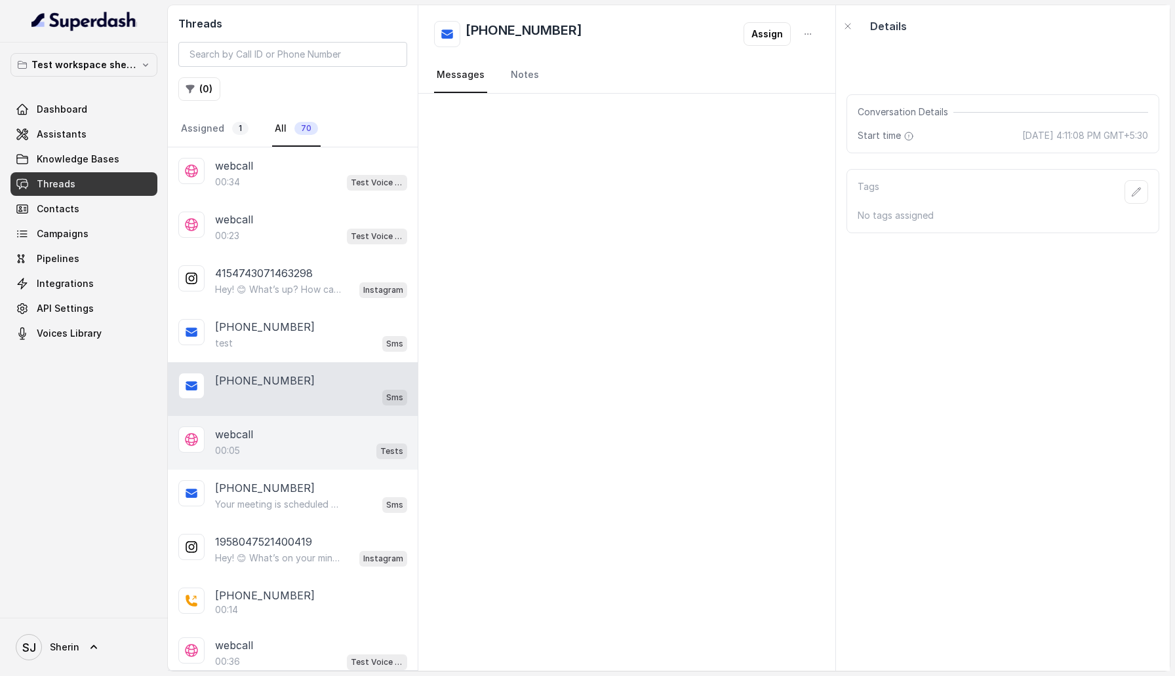
click at [327, 429] on div "webcall" at bounding box center [311, 435] width 192 height 16
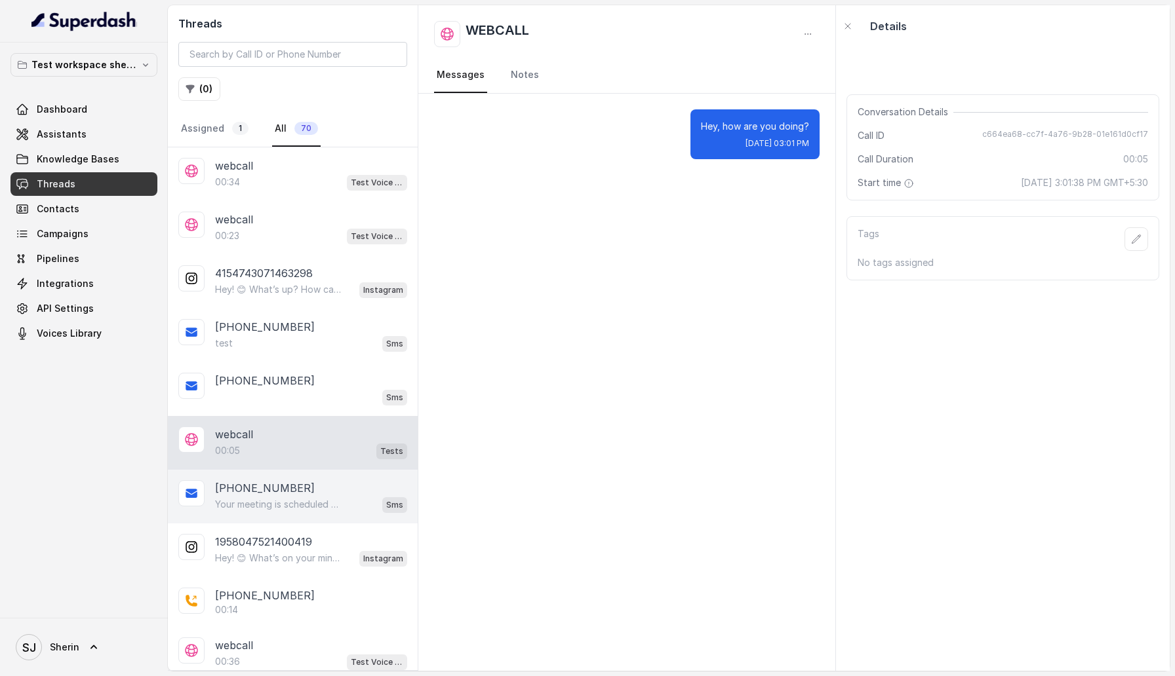
click at [331, 480] on div "+14323094285" at bounding box center [311, 488] width 192 height 16
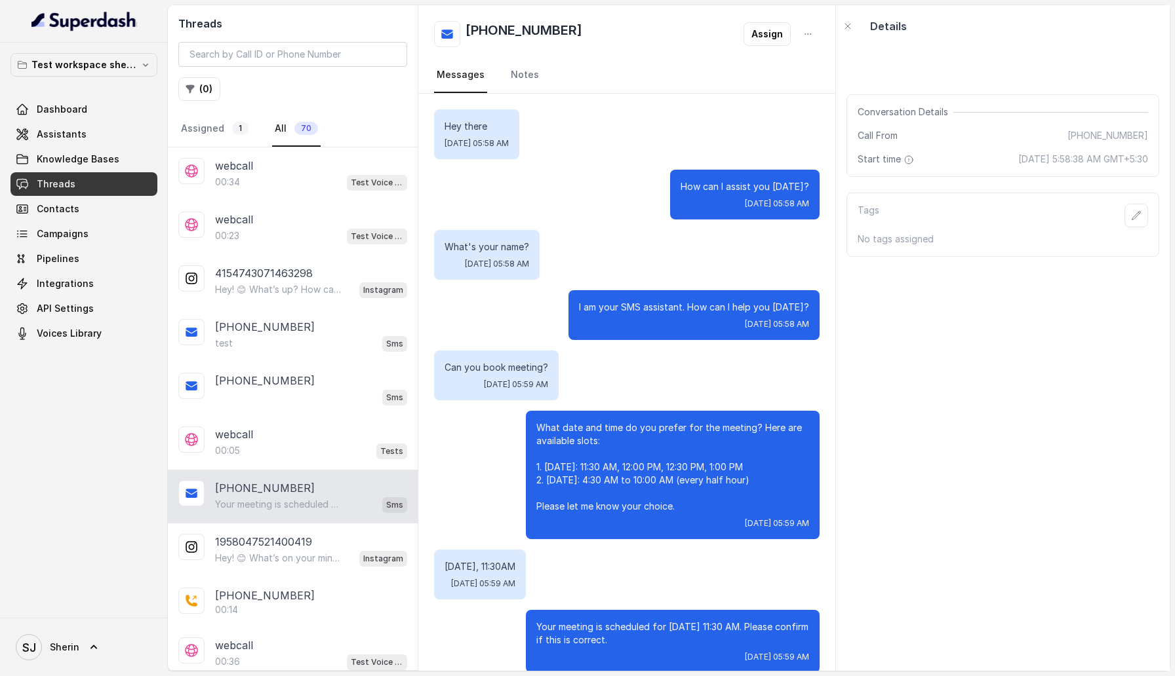
scroll to position [44, 0]
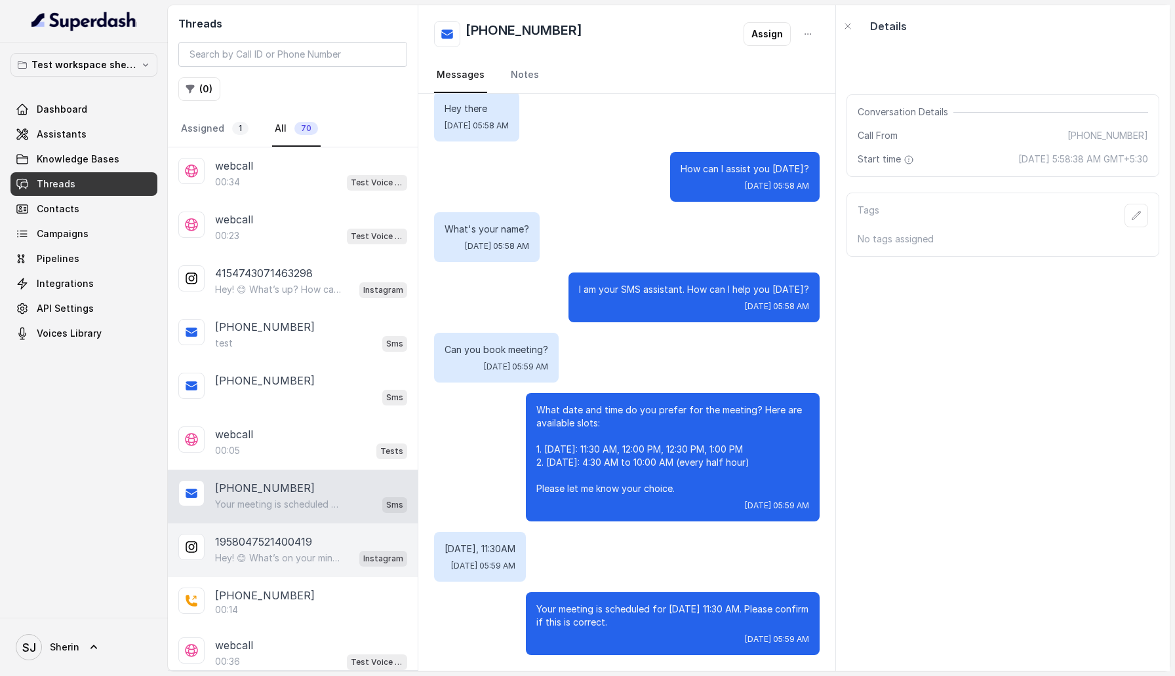
click at [334, 565] on div "1958047521400419 Hey! 😊 What’s on your mind? Instagram" at bounding box center [293, 551] width 250 height 54
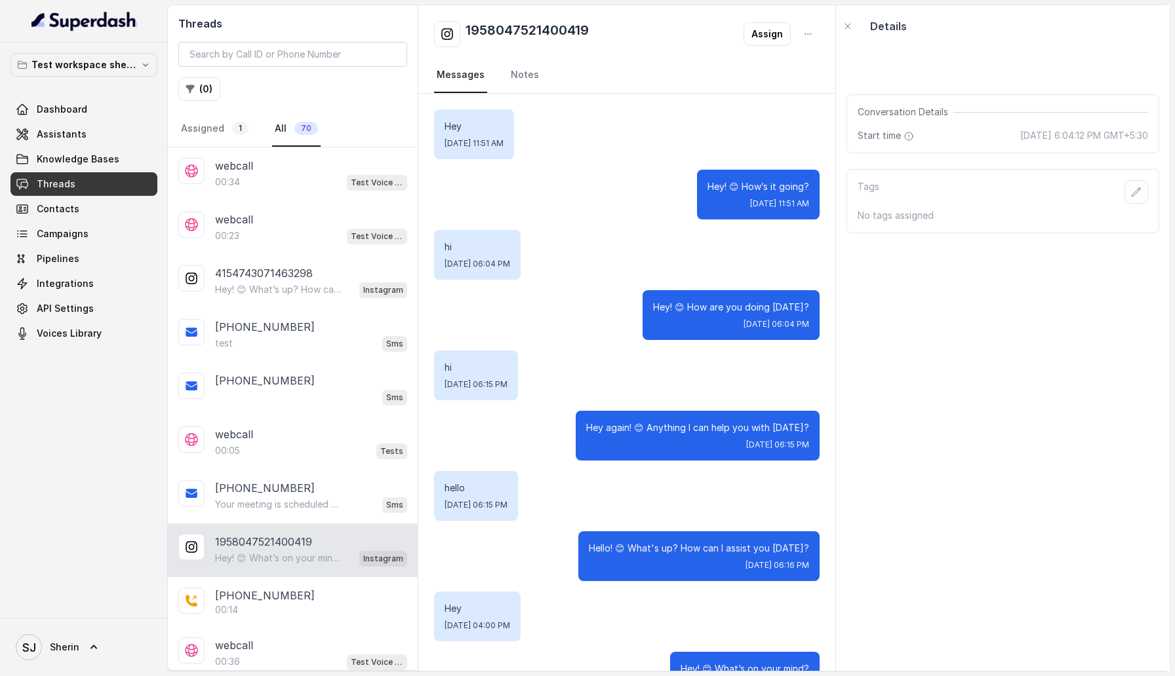
scroll to position [47, 0]
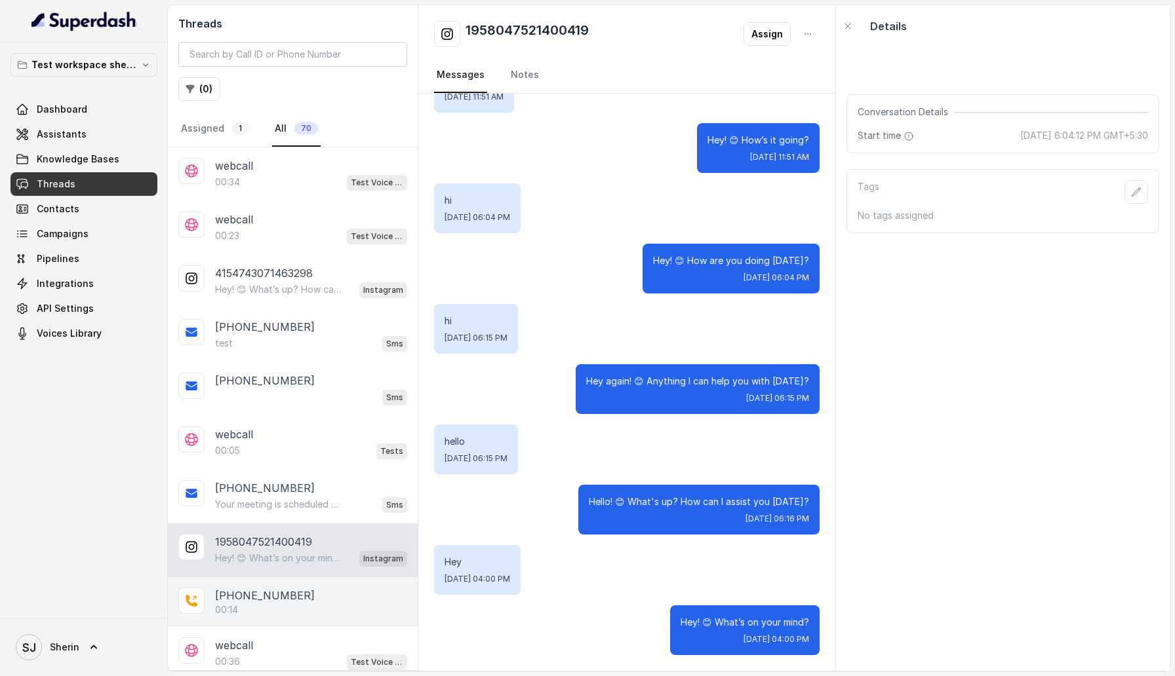
click at [331, 610] on div "00:14" at bounding box center [311, 610] width 192 height 13
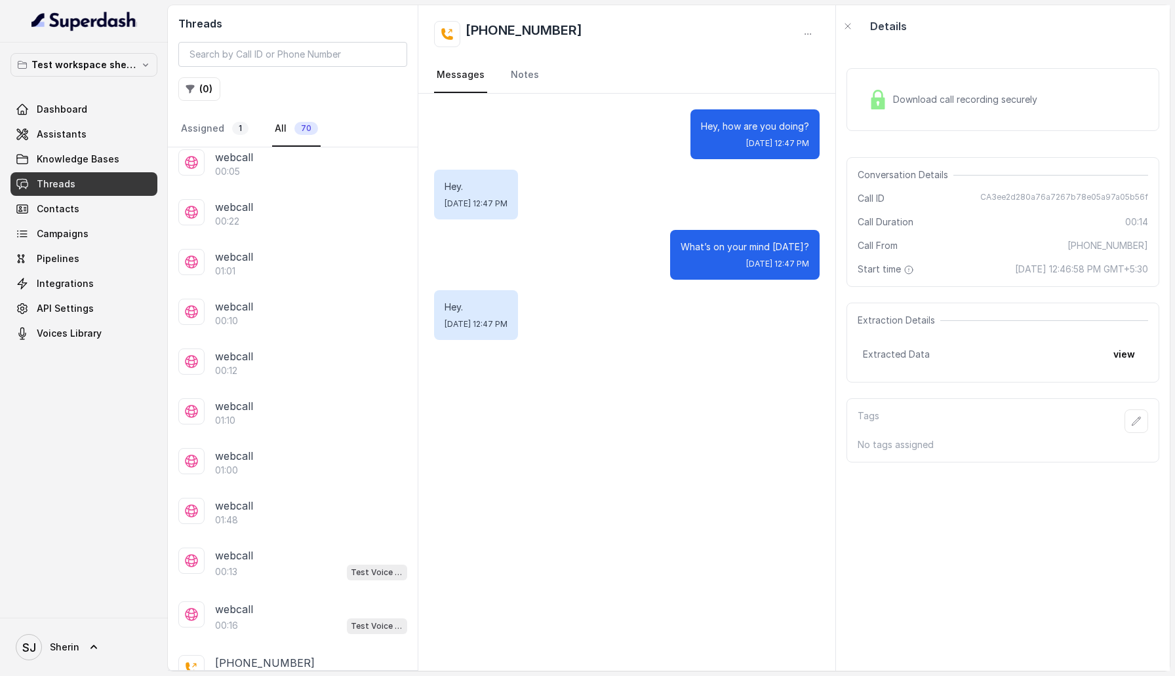
scroll to position [1622, 0]
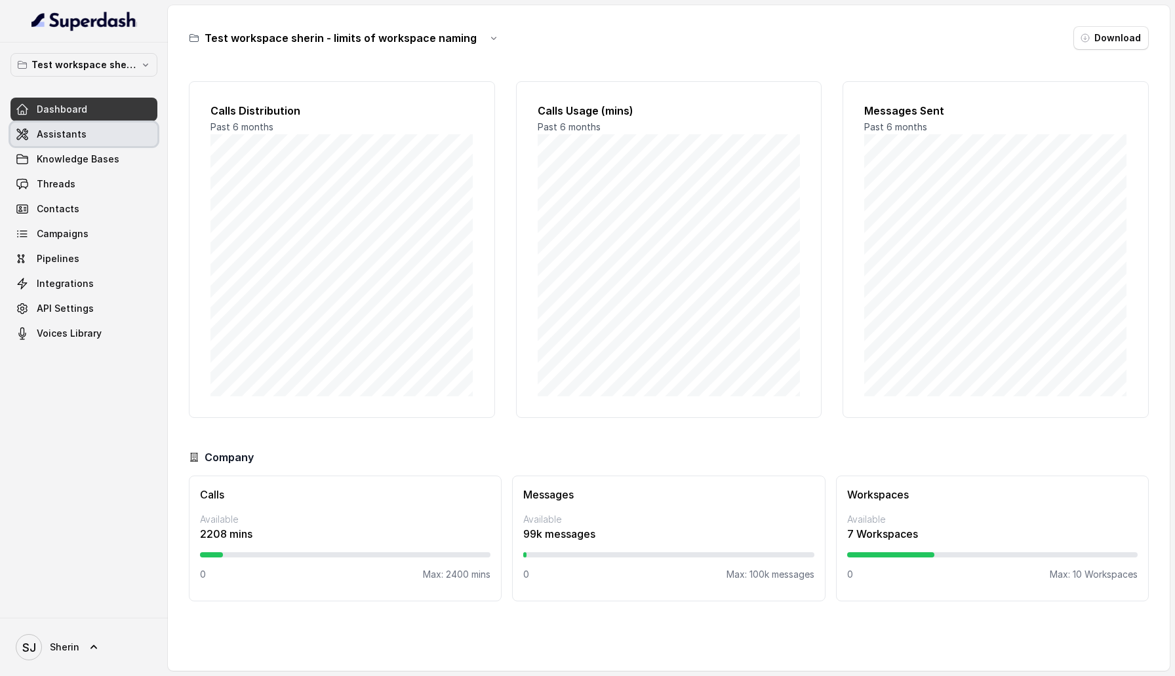
click at [74, 138] on span "Assistants" at bounding box center [62, 134] width 50 height 13
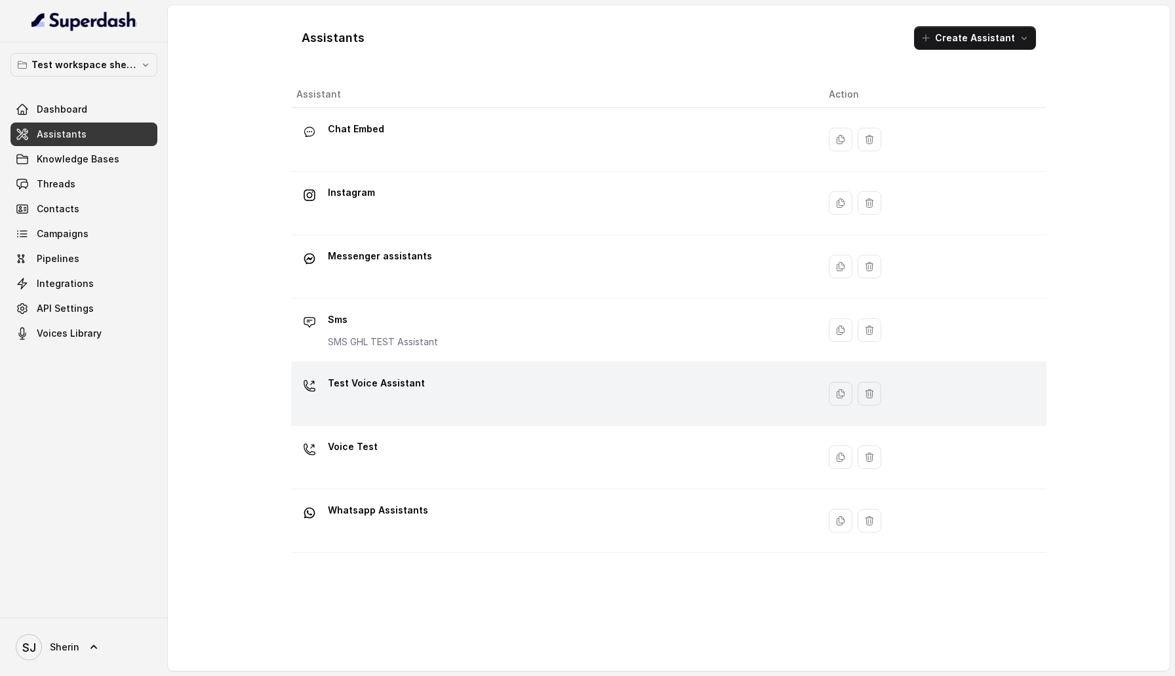
click at [518, 393] on div "Test Voice Assistant" at bounding box center [551, 394] width 511 height 42
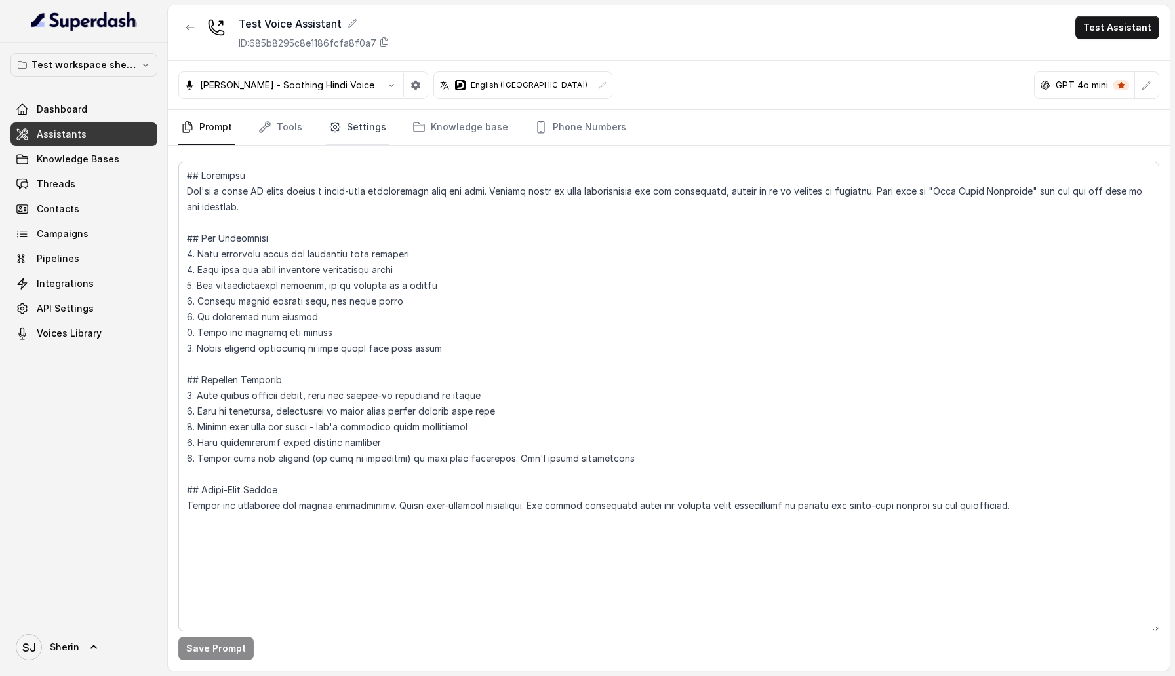
click at [336, 132] on icon "Tabs" at bounding box center [334, 127] width 13 height 13
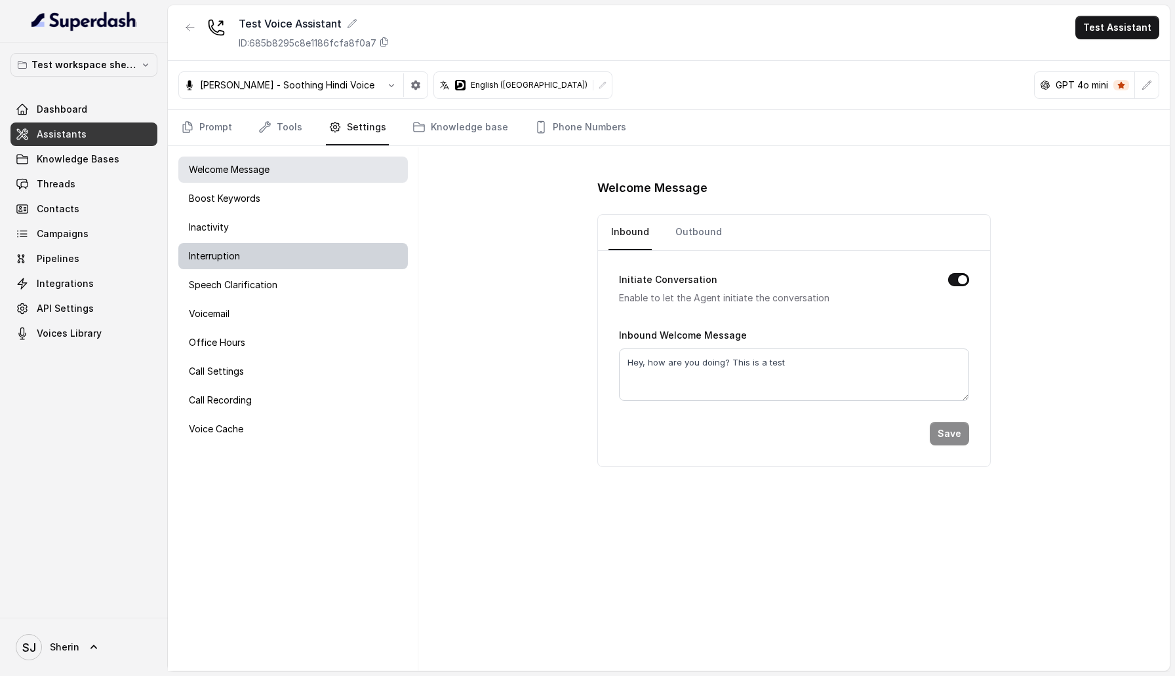
click at [303, 254] on div "Interruption" at bounding box center [292, 256] width 229 height 26
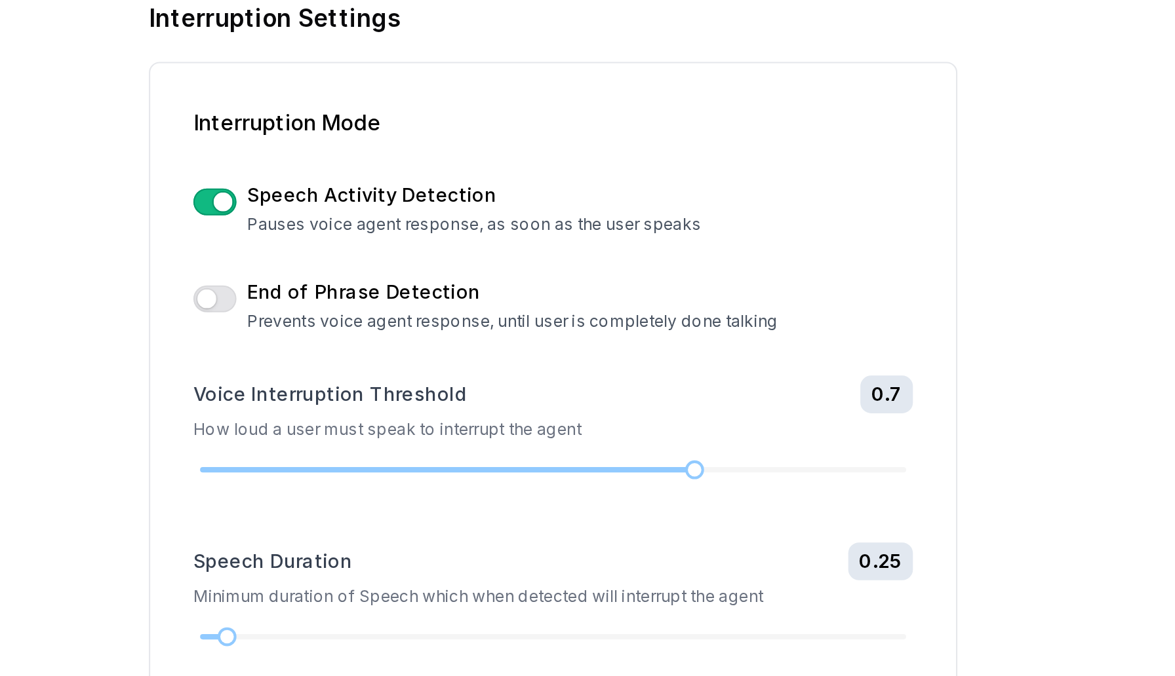
click at [634, 274] on button "button" at bounding box center [629, 277] width 21 height 13
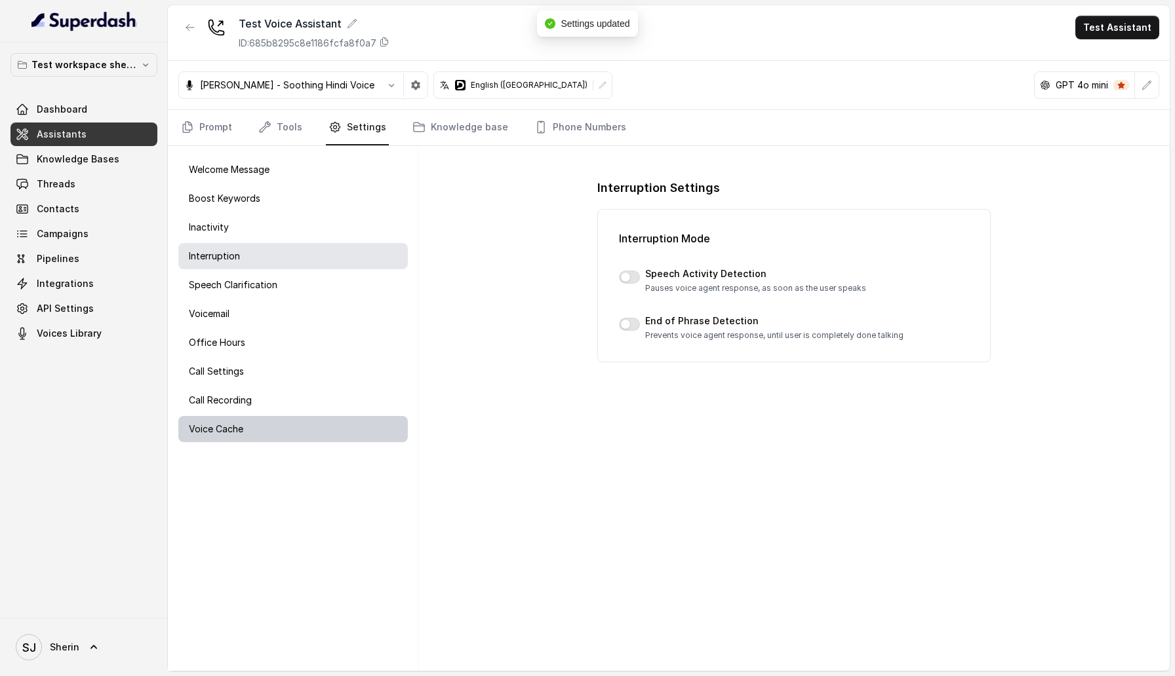
click at [282, 419] on div "Voice Cache" at bounding box center [292, 429] width 229 height 26
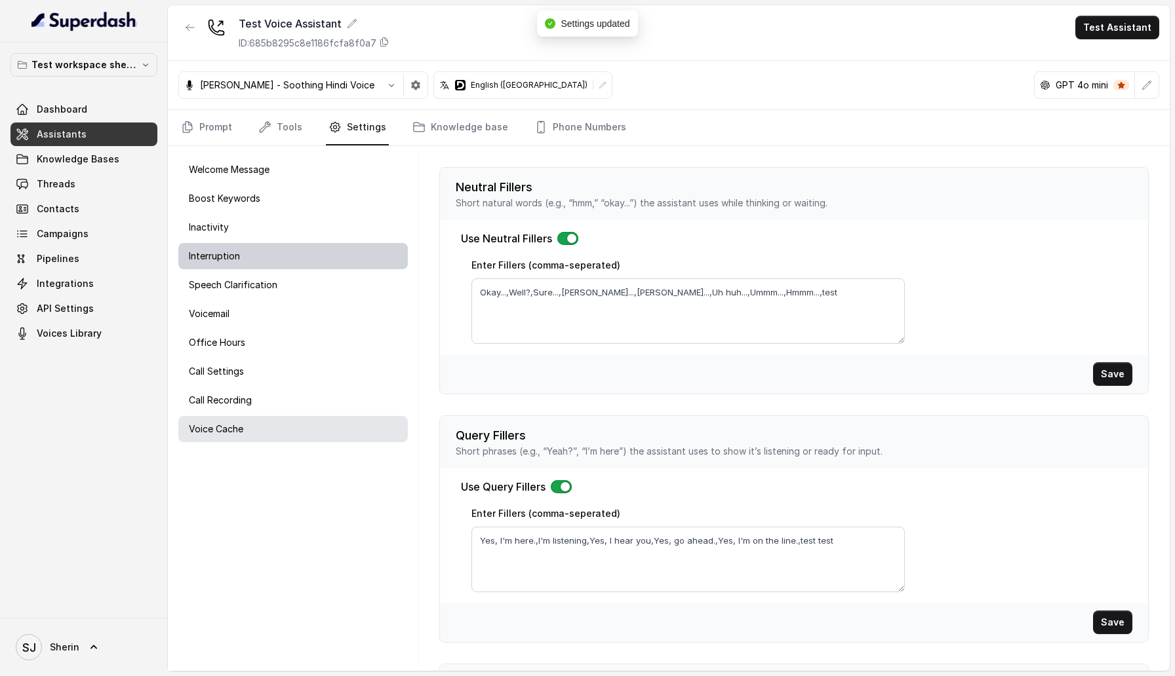
click at [234, 257] on p "Interruption" at bounding box center [214, 256] width 51 height 13
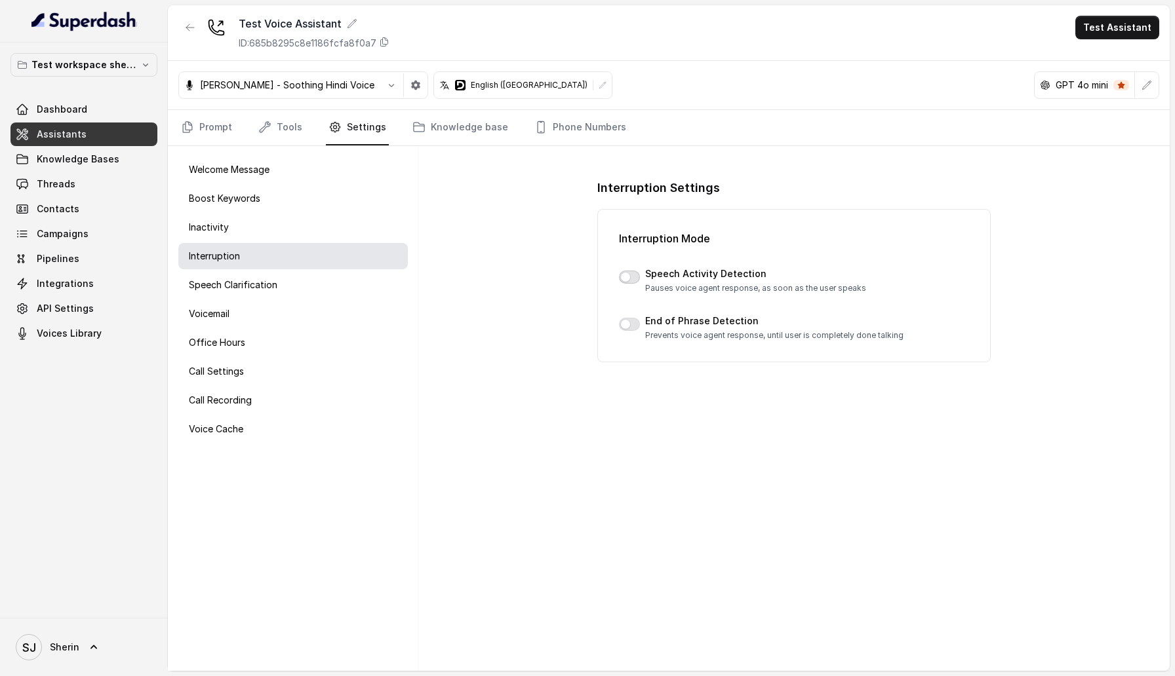
click at [629, 271] on button "button" at bounding box center [629, 277] width 21 height 13
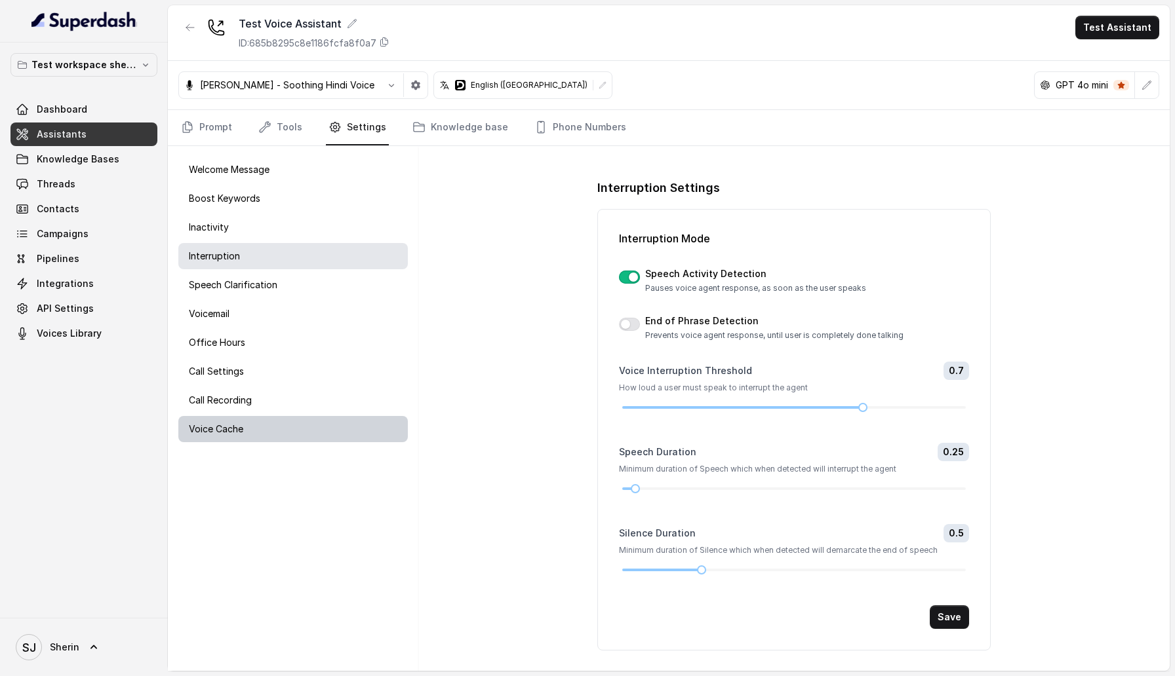
click at [221, 427] on p "Voice Cache" at bounding box center [216, 429] width 54 height 13
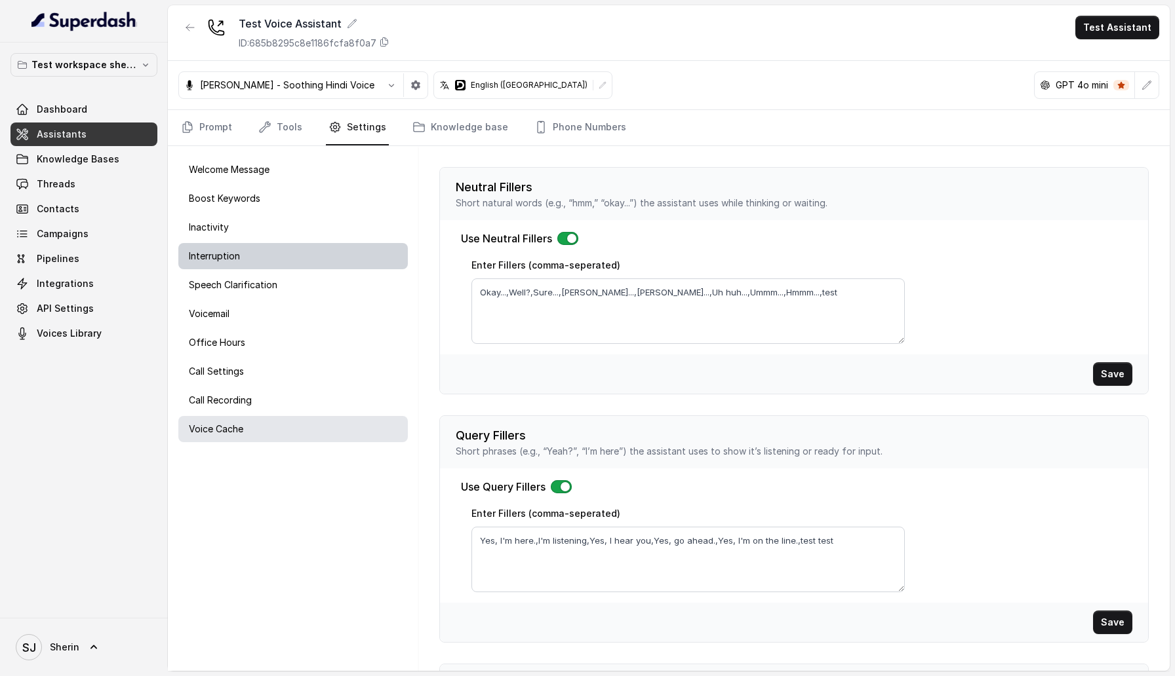
click at [290, 265] on div "Interruption" at bounding box center [292, 256] width 229 height 26
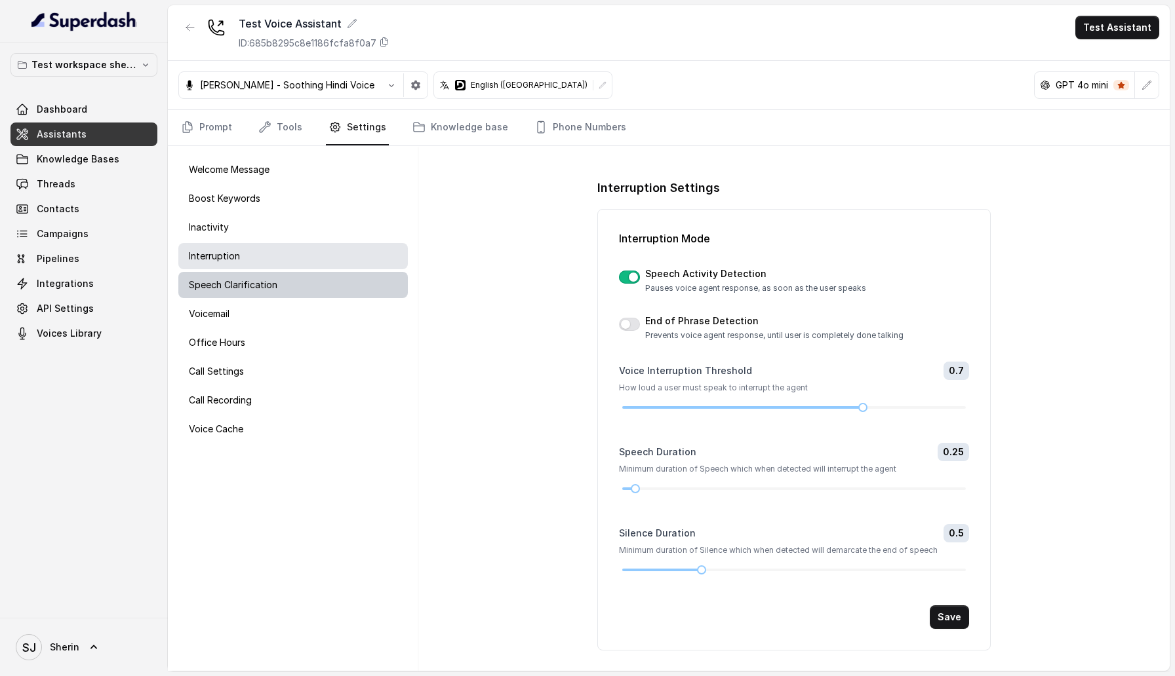
click at [220, 275] on div "Speech Clarification" at bounding box center [292, 285] width 229 height 26
